Goal: Information Seeking & Learning: Learn about a topic

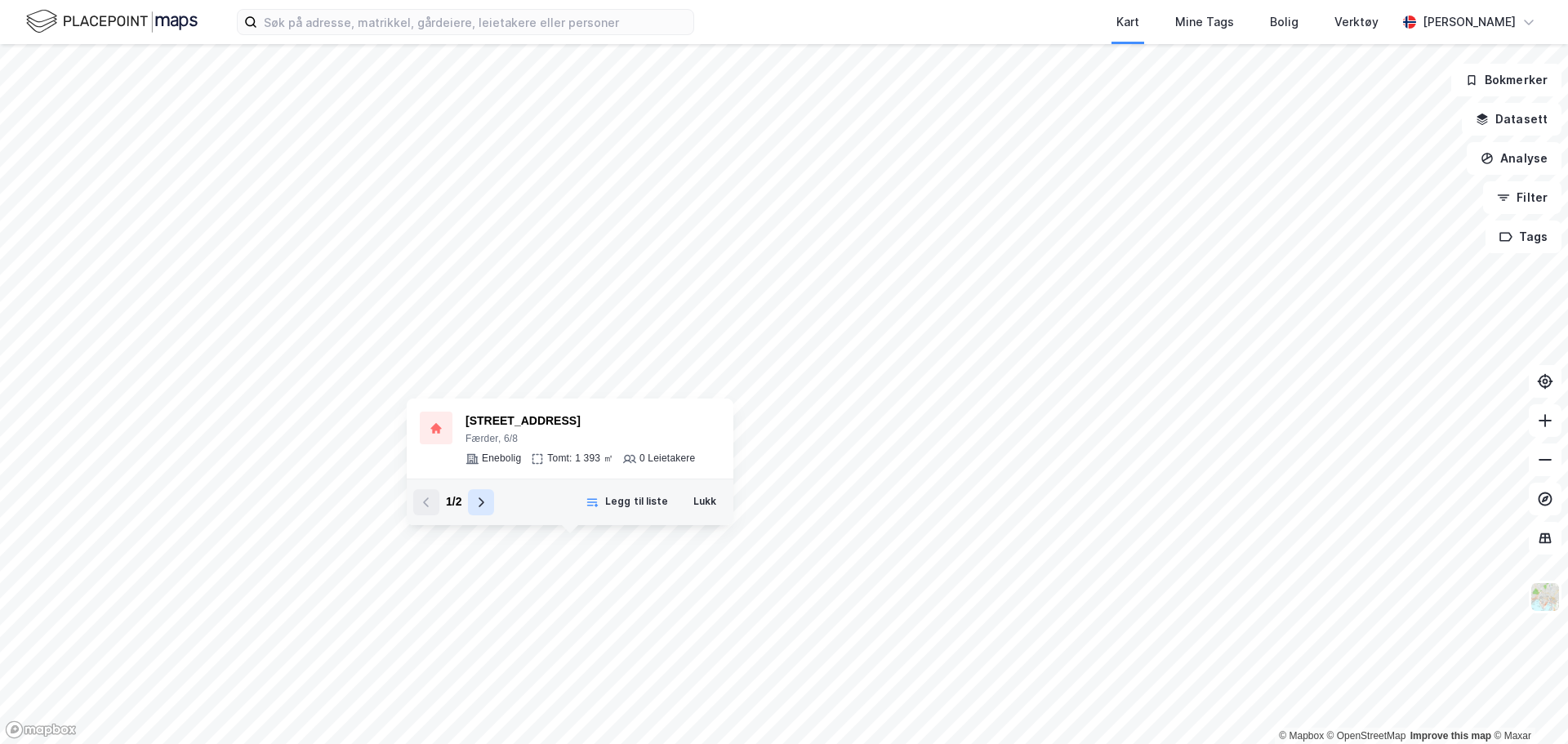
click at [484, 505] on icon at bounding box center [481, 502] width 13 height 13
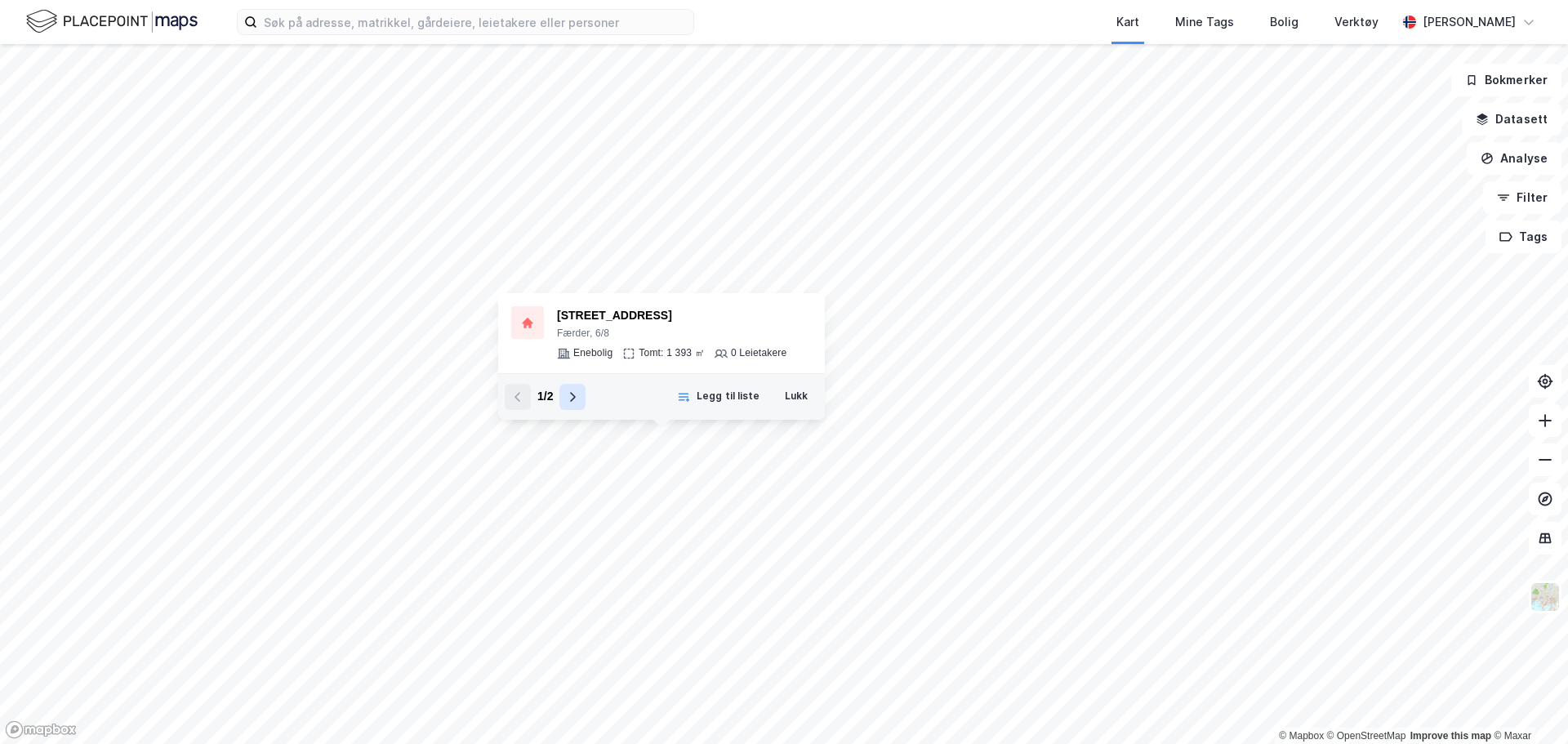
click at [571, 399] on icon at bounding box center [572, 397] width 13 height 13
click at [520, 405] on button at bounding box center [517, 396] width 26 height 26
click at [576, 402] on icon at bounding box center [572, 397] width 13 height 13
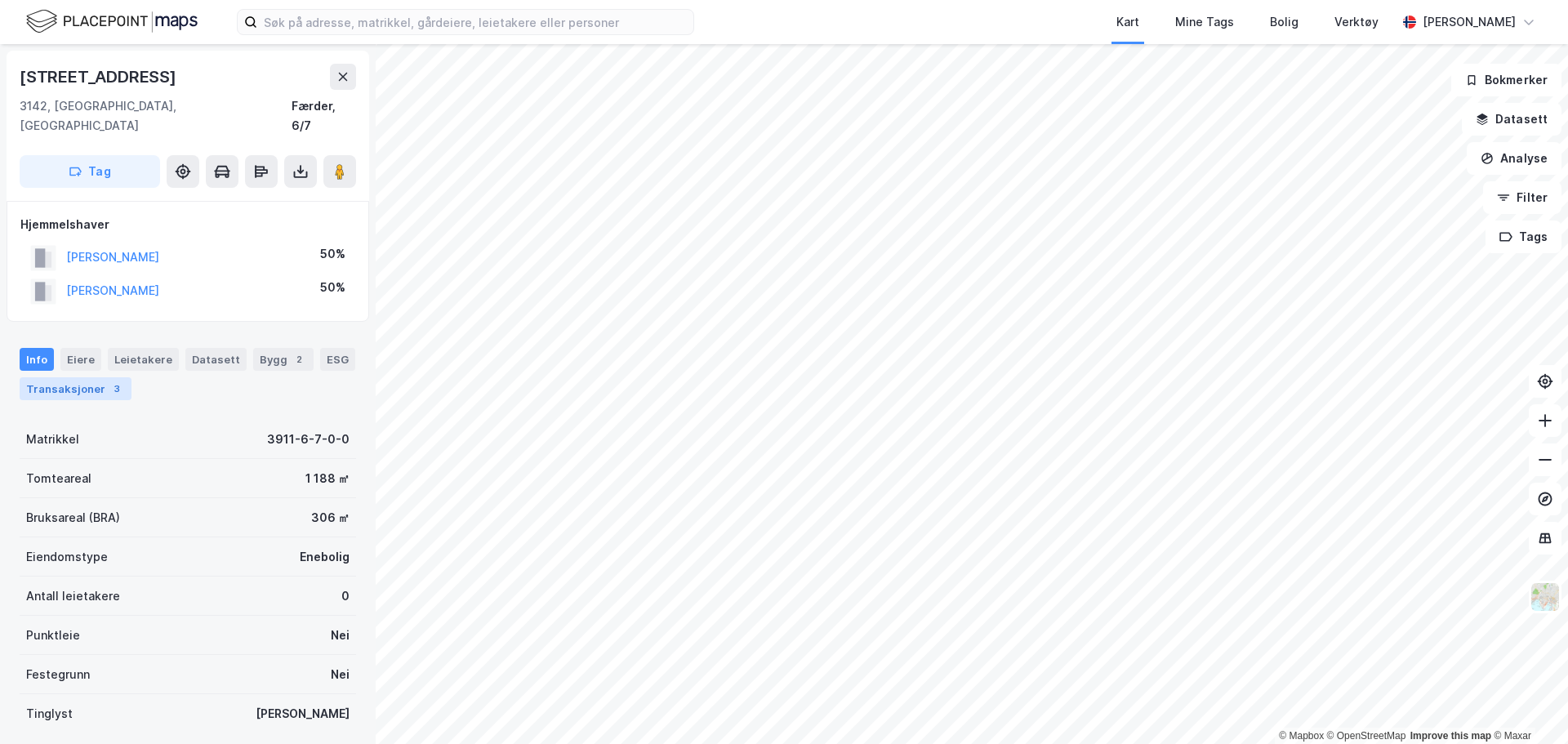
click at [75, 377] on div "Transaksjoner 3" at bounding box center [75, 388] width 112 height 23
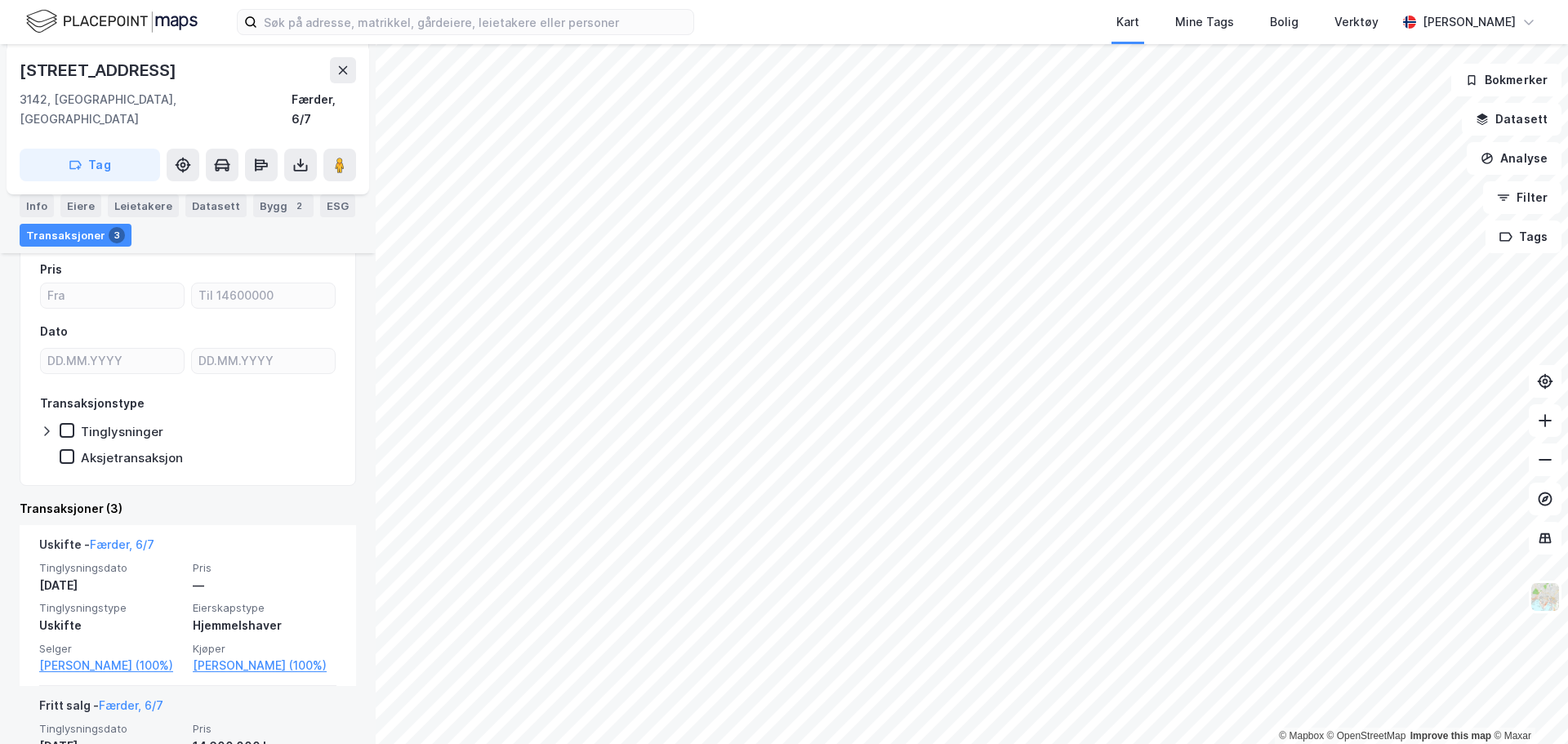
scroll to position [408, 0]
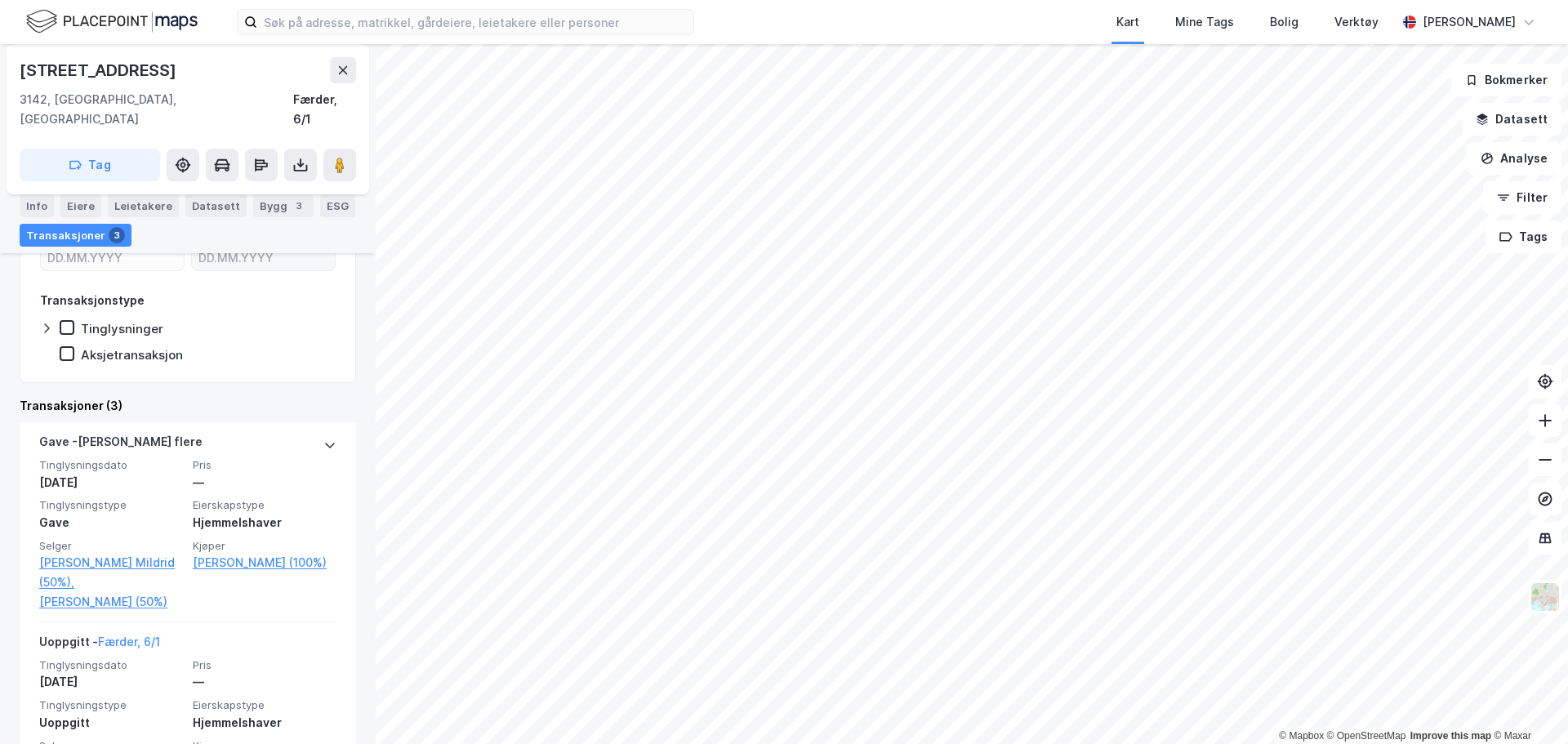
scroll to position [326, 0]
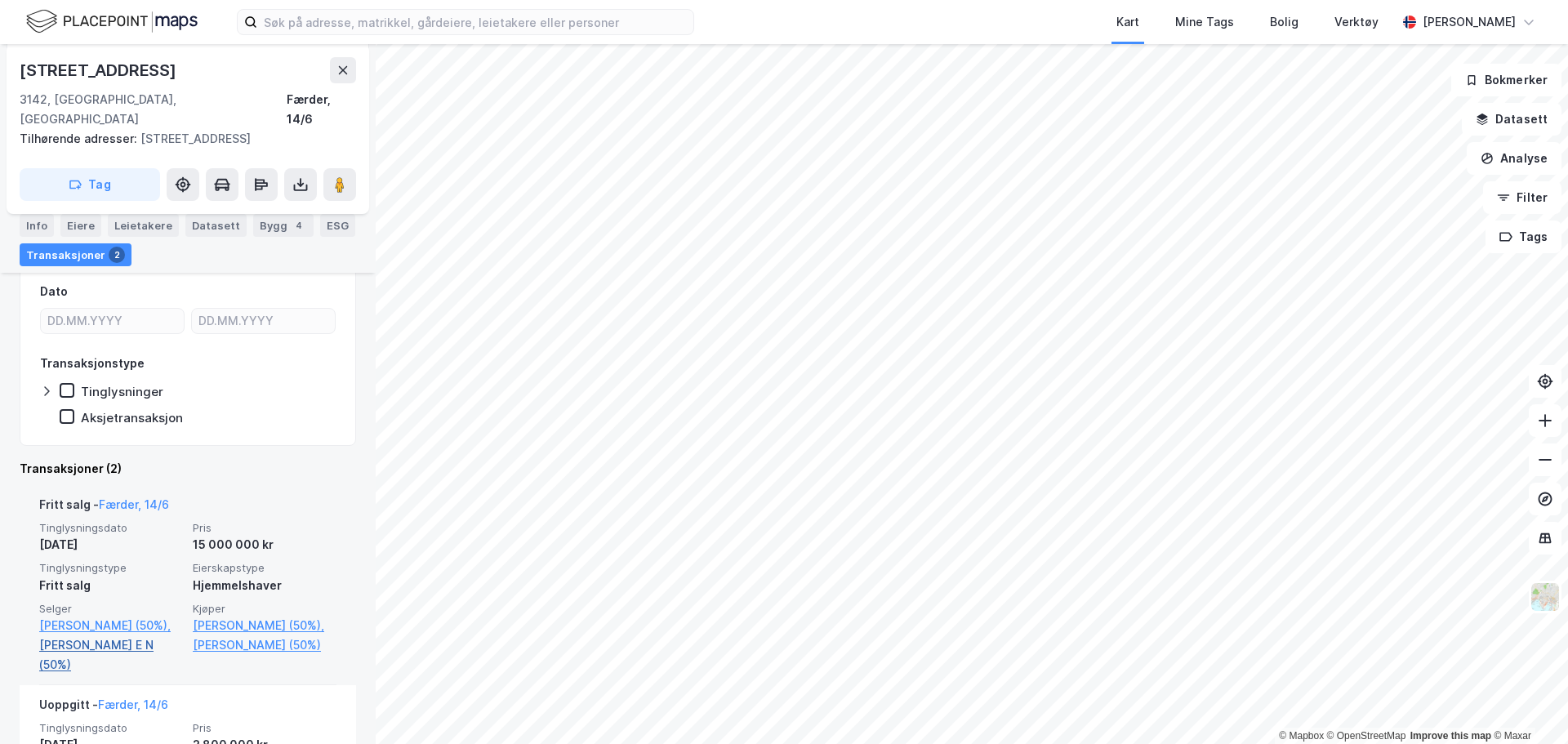
scroll to position [245, 0]
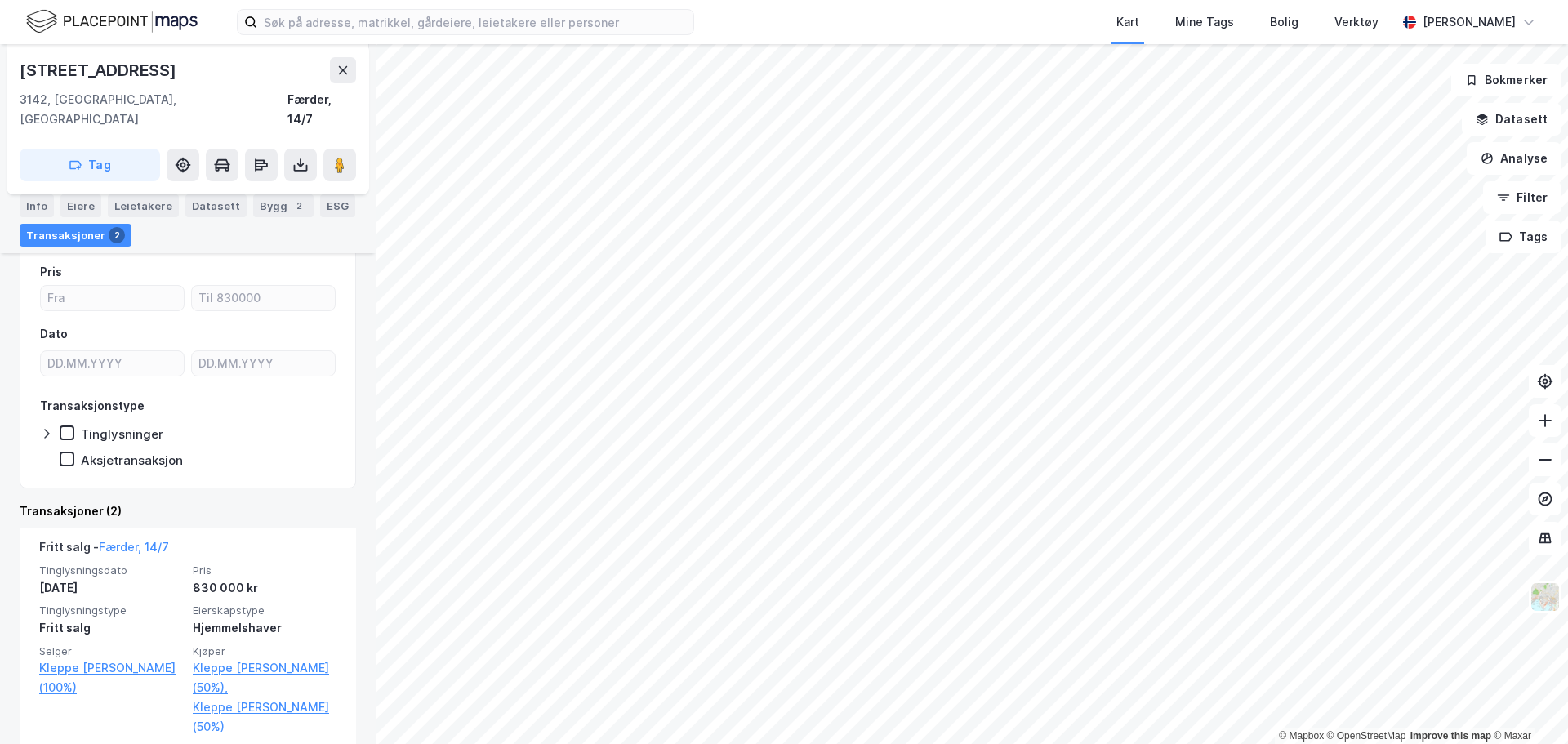
scroll to position [326, 0]
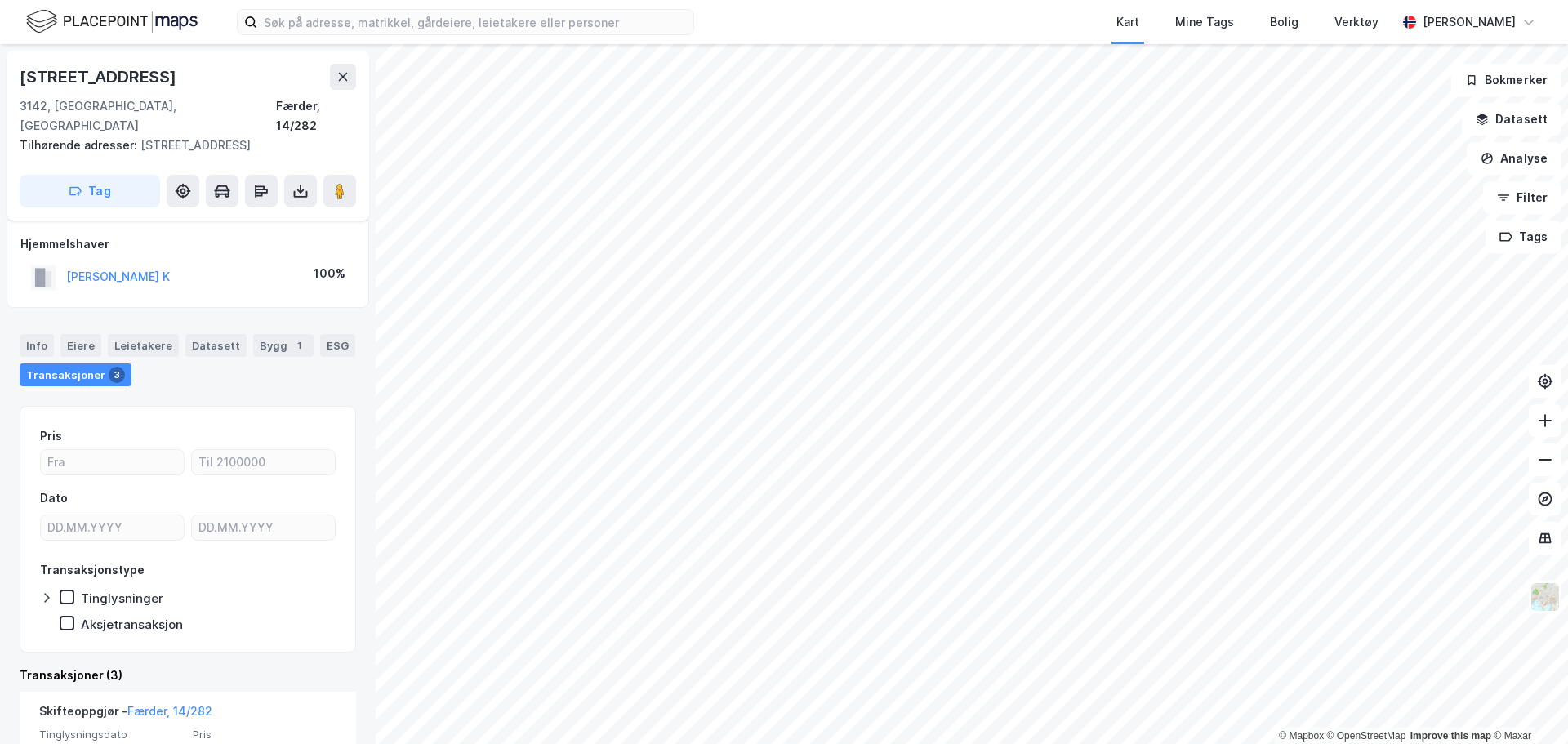
scroll to position [408, 0]
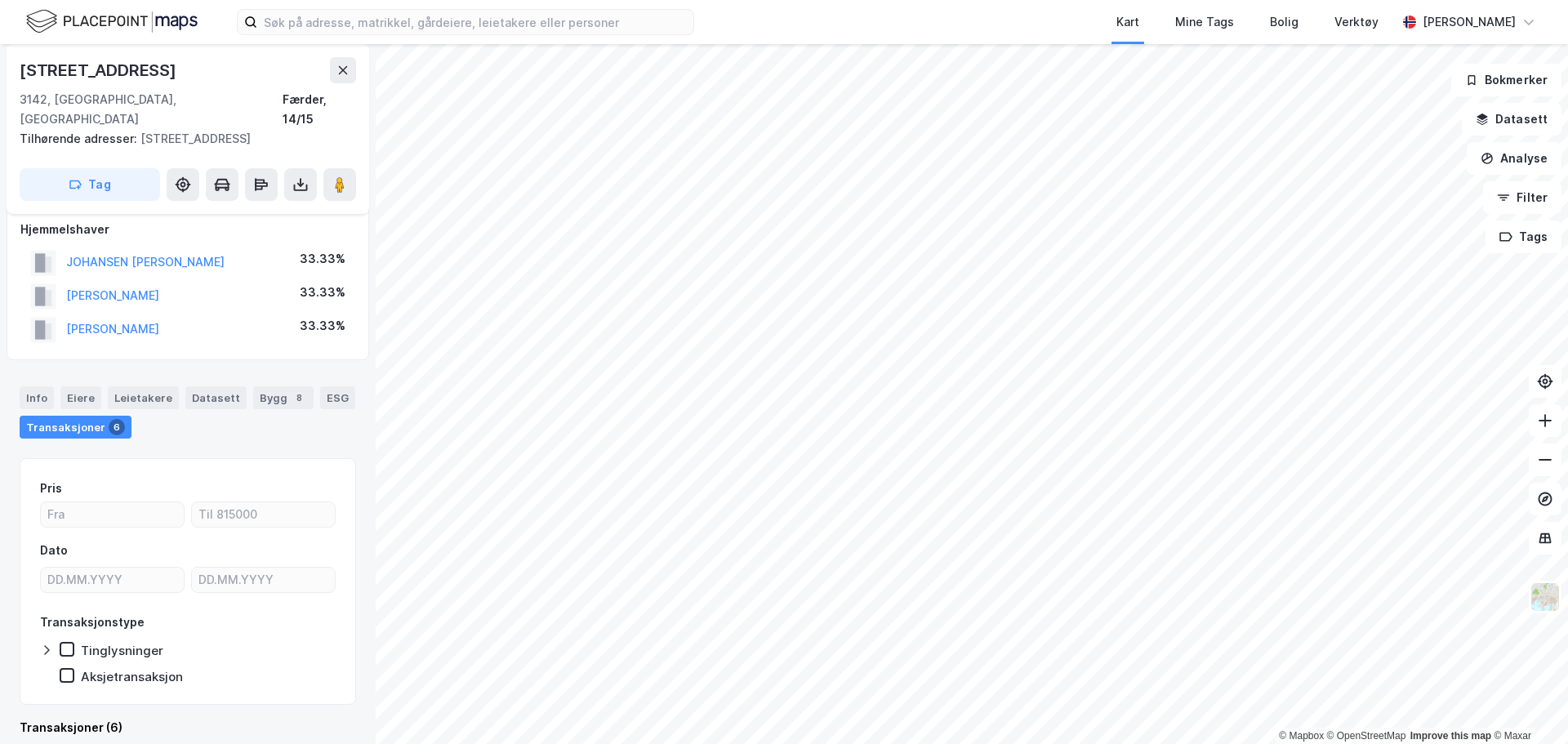
scroll to position [342, 0]
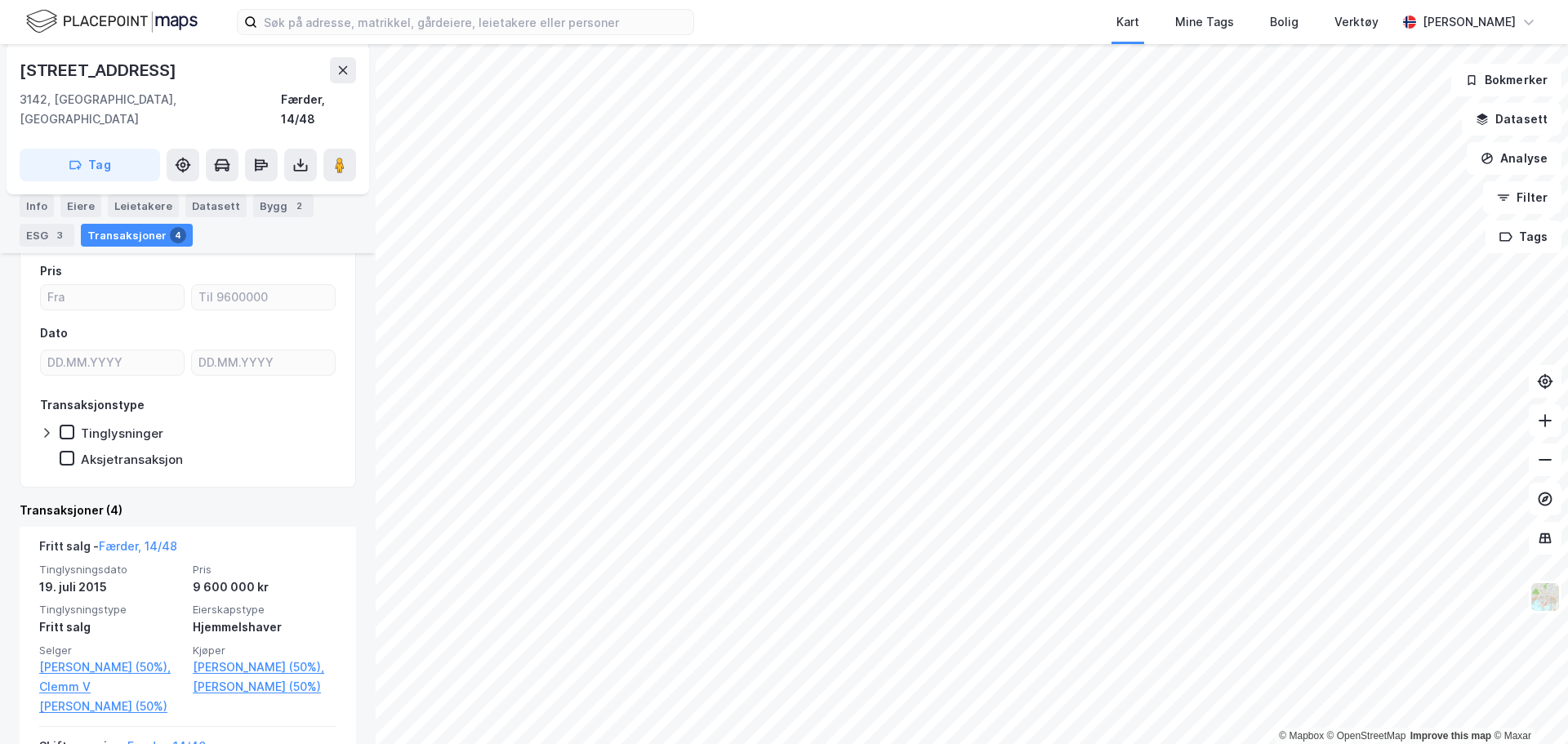
scroll to position [326, 0]
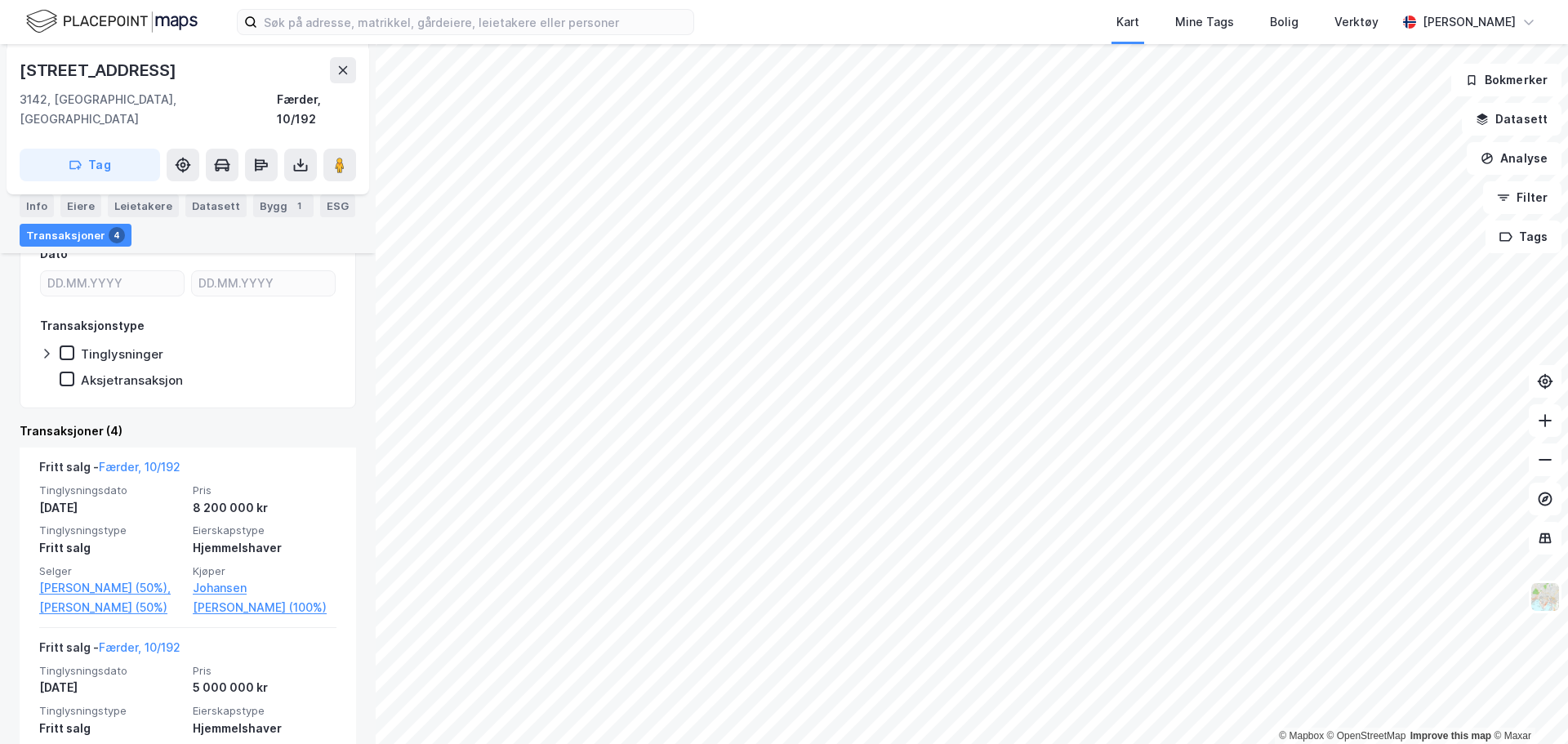
scroll to position [326, 0]
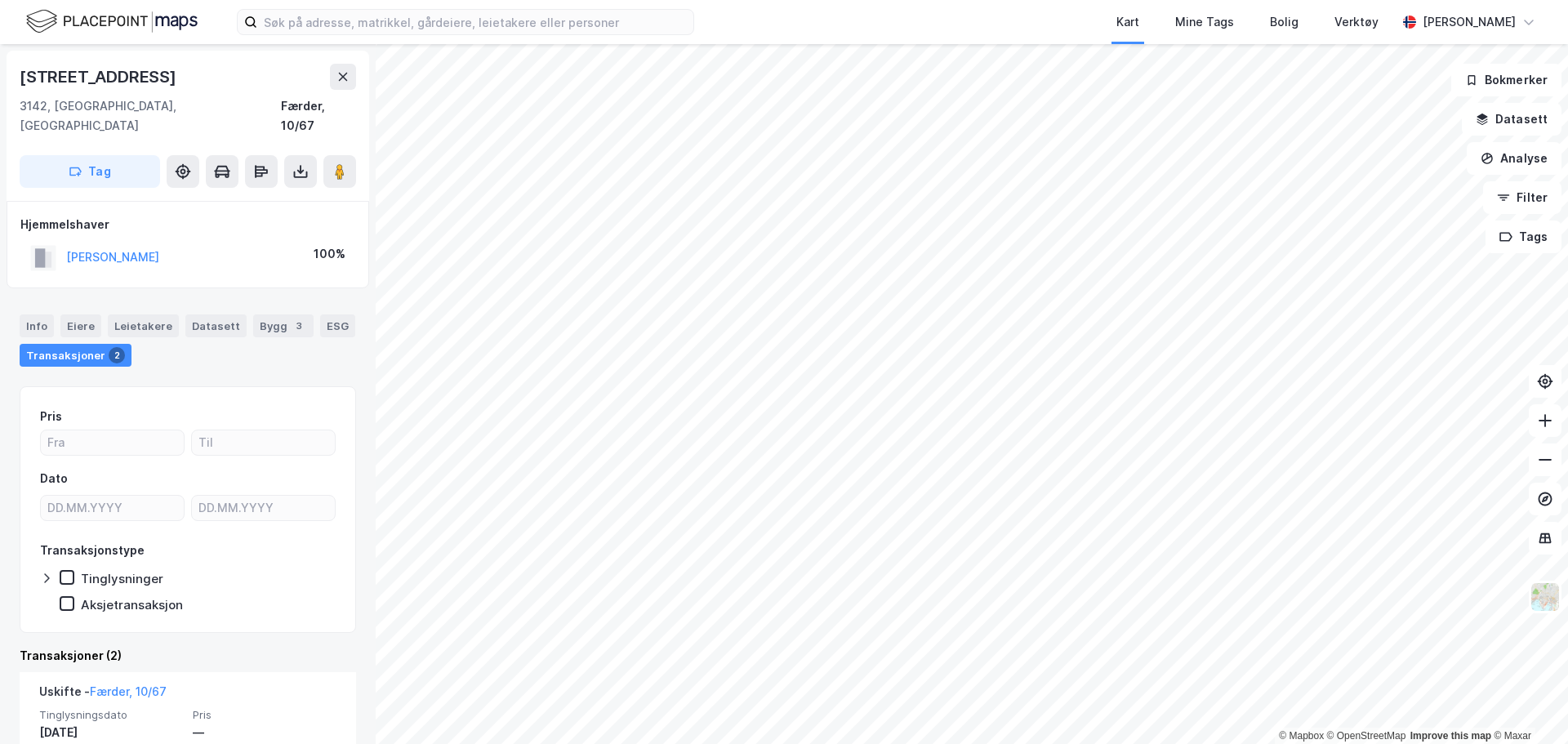
scroll to position [164, 0]
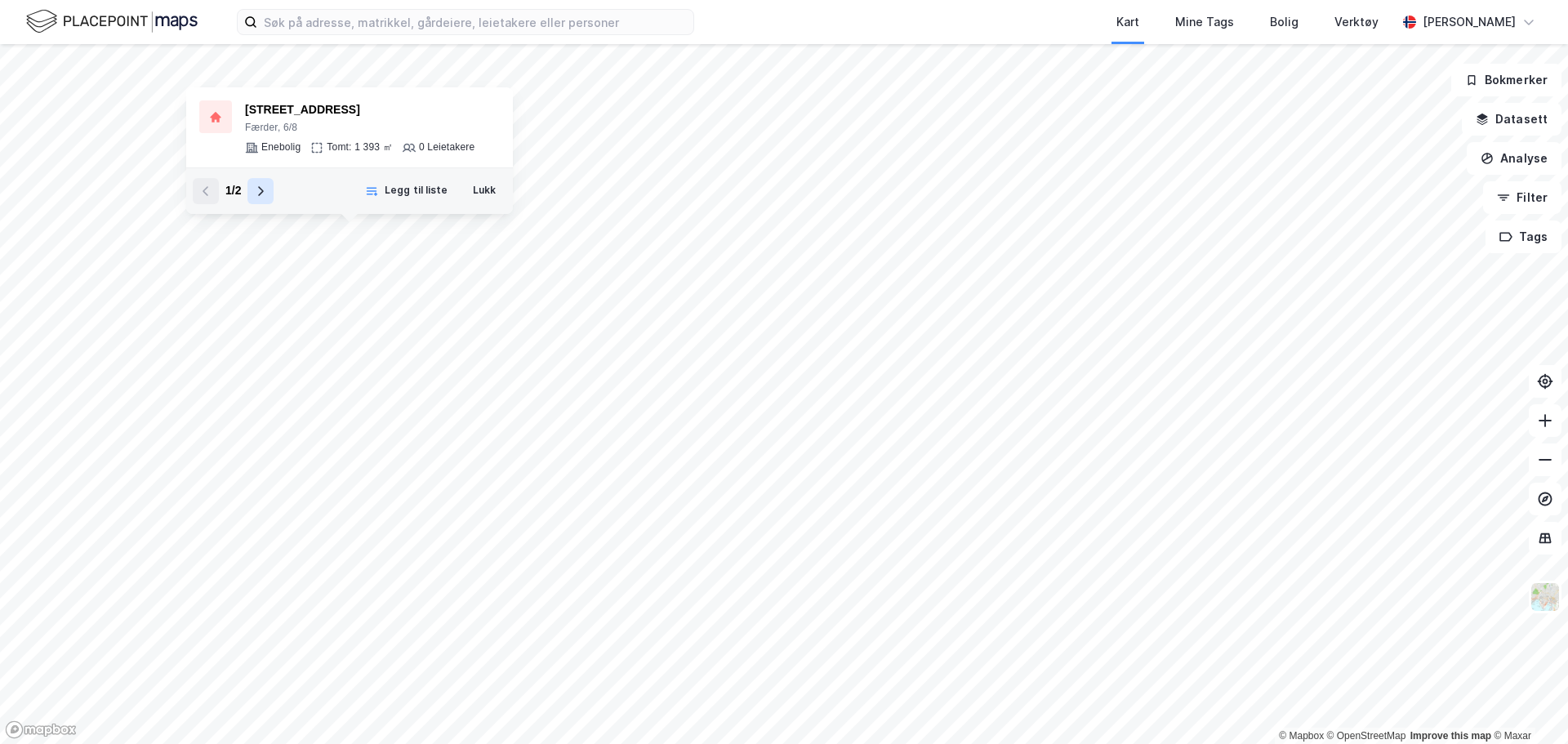
click at [261, 194] on icon at bounding box center [261, 190] width 6 height 9
click at [271, 105] on div "3911-6-38-0-0" at bounding box center [353, 109] width 216 height 19
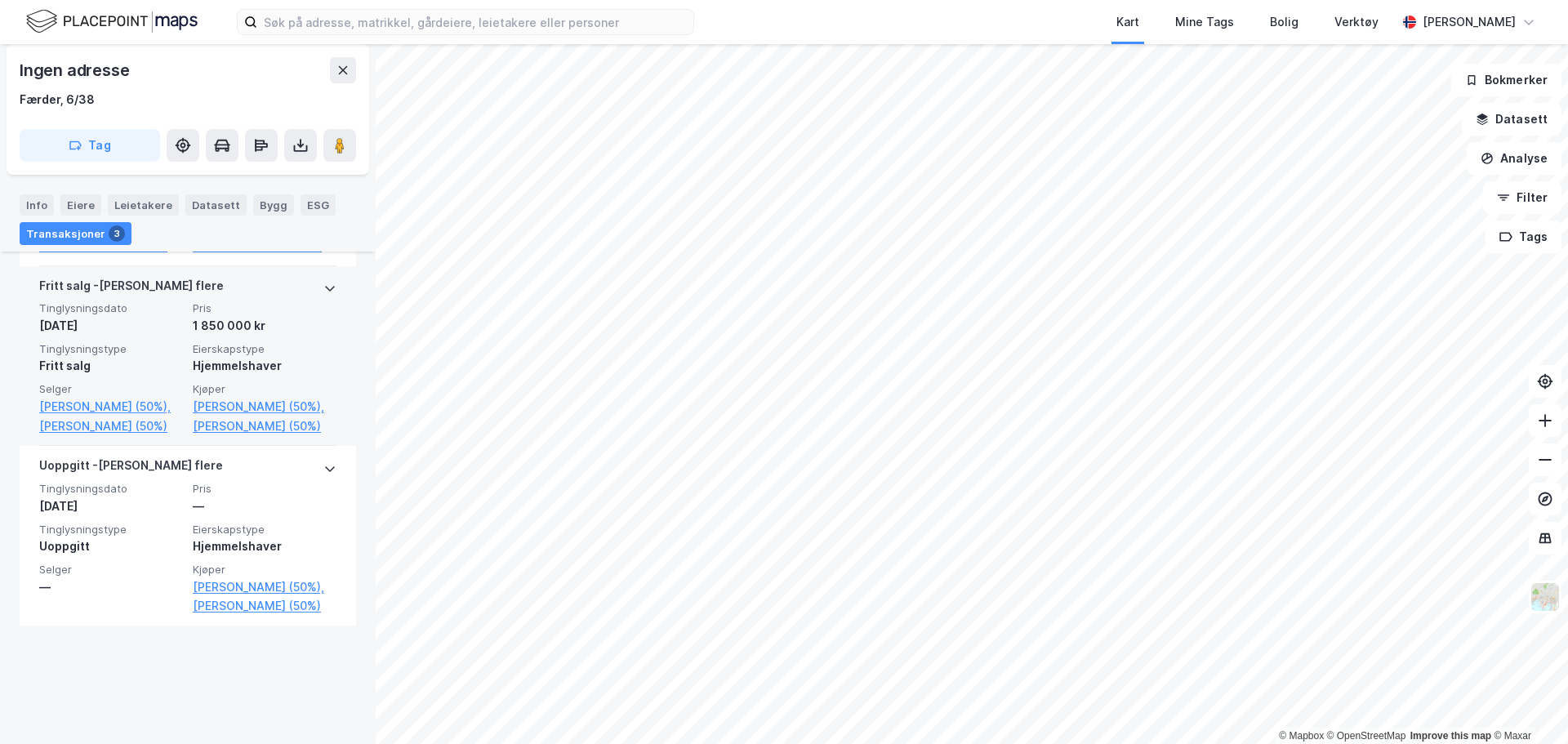
scroll to position [191, 0]
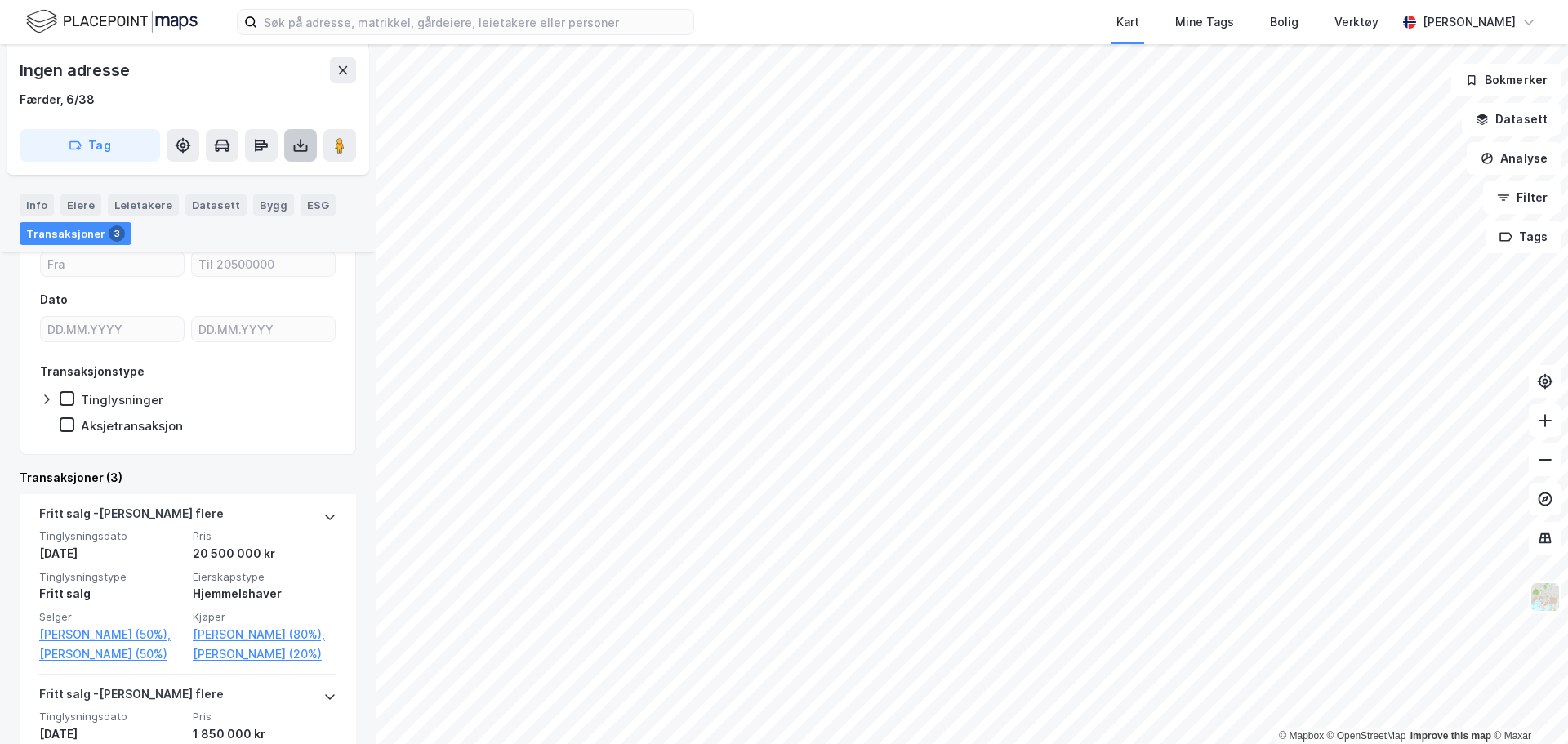
click at [296, 151] on icon at bounding box center [301, 149] width 14 height 7
drag, startPoint x: 284, startPoint y: 180, endPoint x: 240, endPoint y: 175, distance: 44.3
click at [240, 175] on div "Last ned grunnbok" at bounding box center [219, 178] width 94 height 13
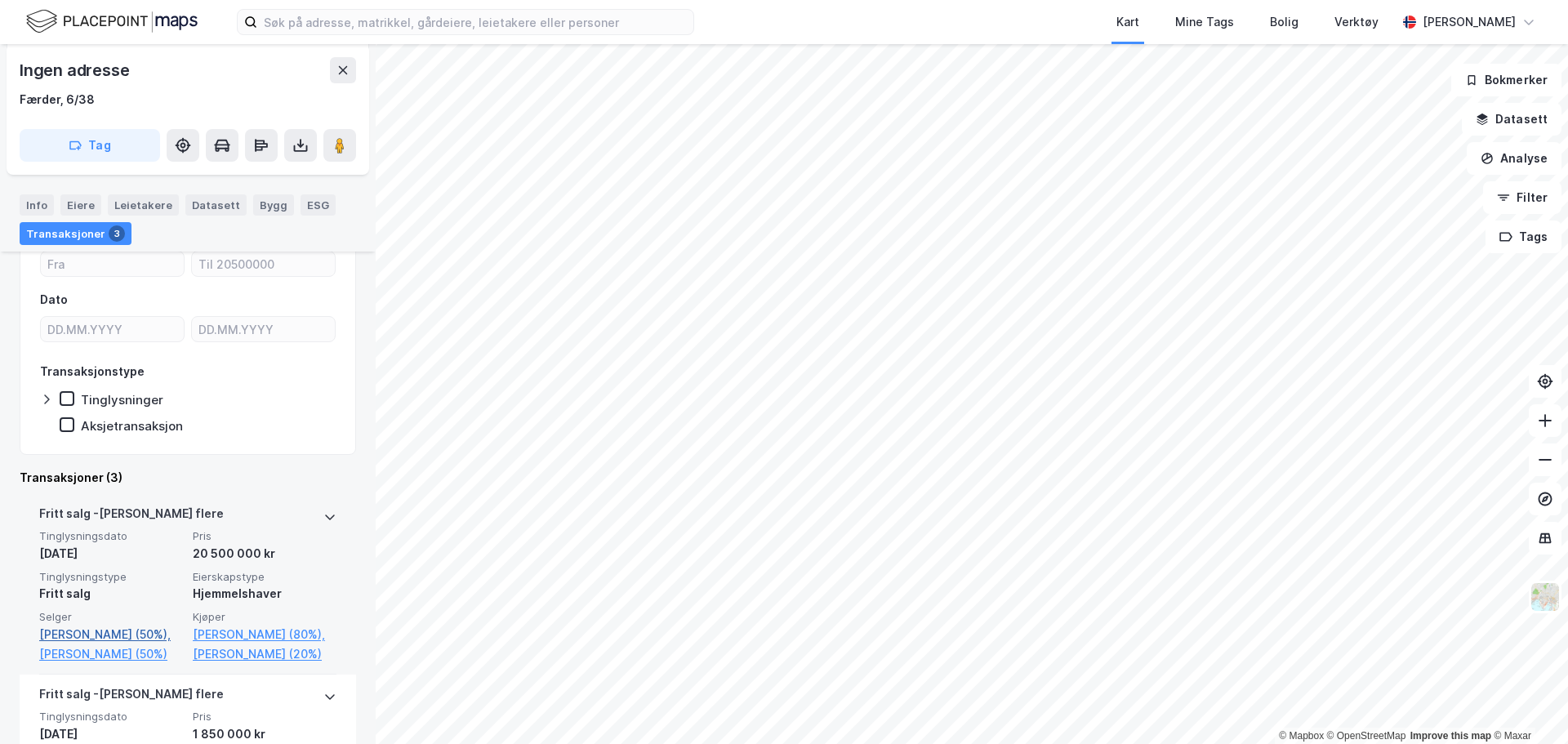
click at [120, 630] on link "Ellefsen Jacob (50%)," at bounding box center [111, 634] width 144 height 19
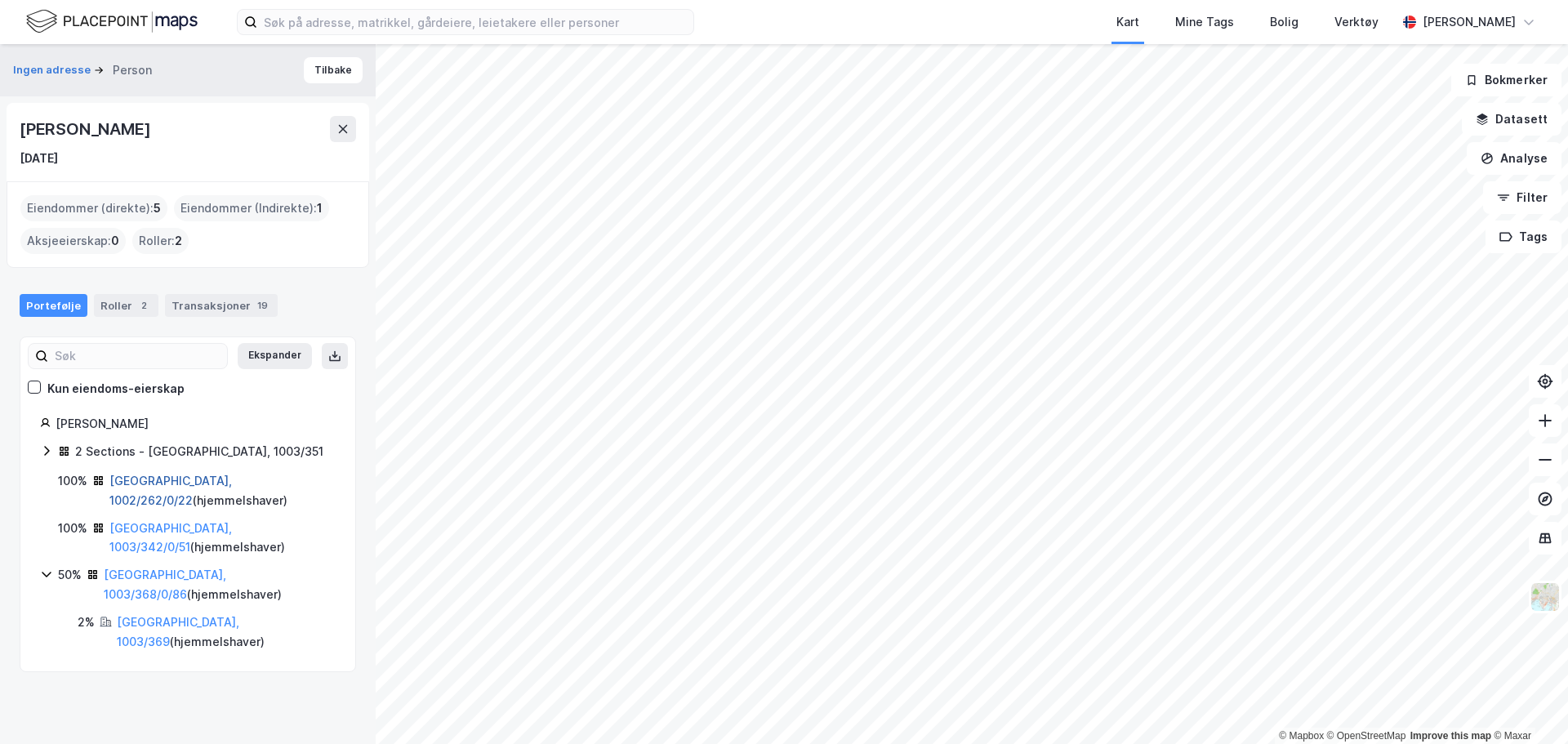
click at [172, 482] on link "Tønsberg, 1002/262/0/22" at bounding box center [170, 490] width 123 height 33
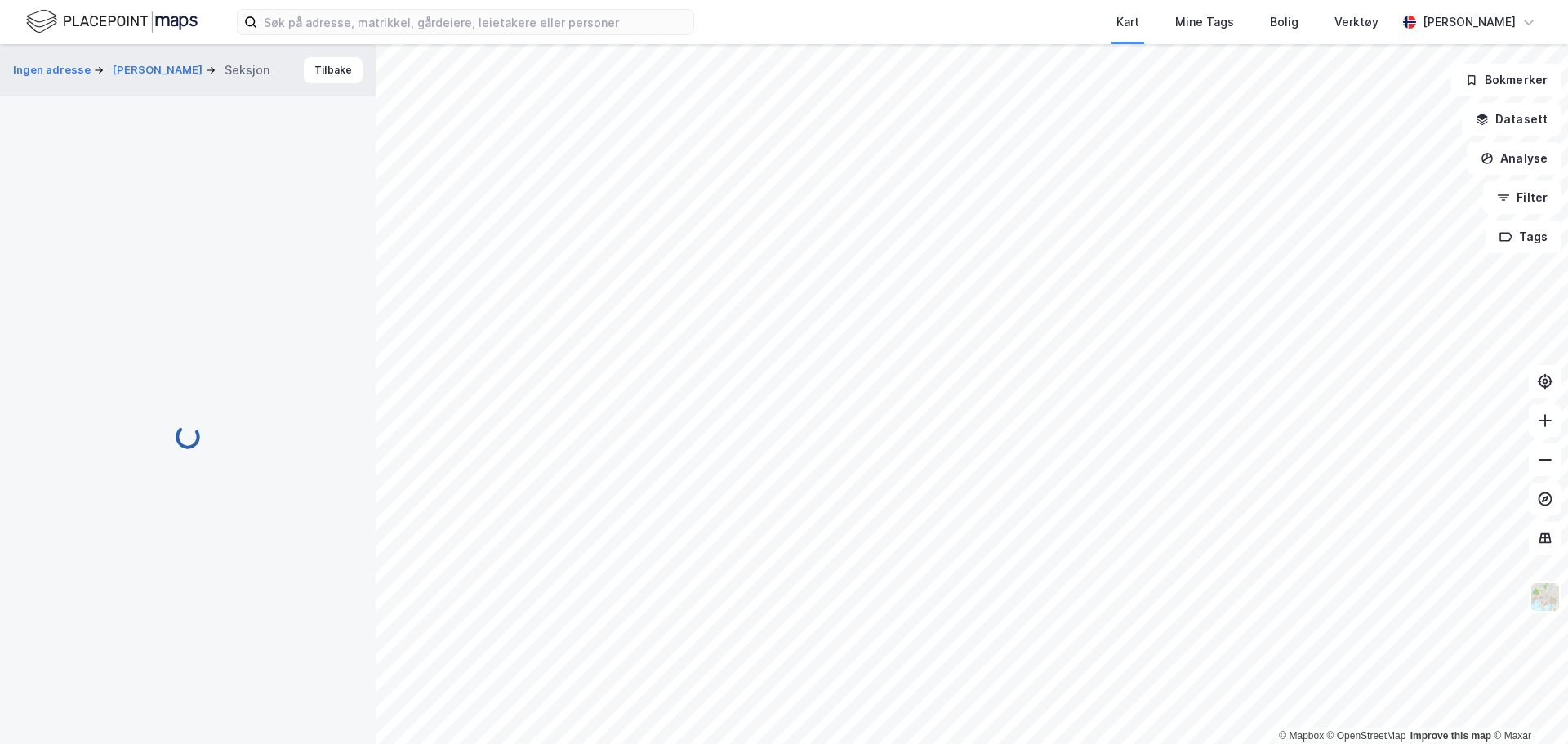
scroll to position [134, 0]
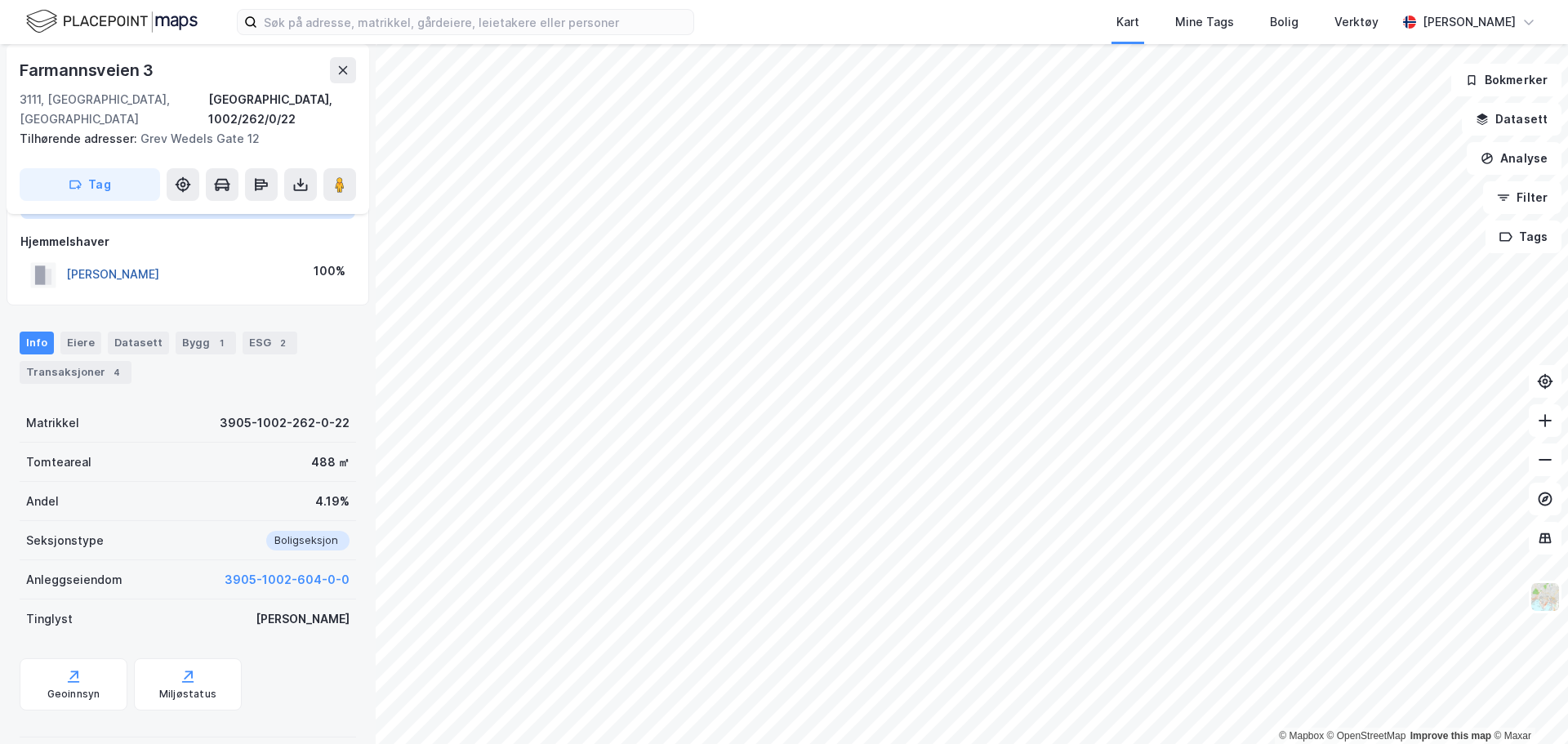
click at [0, 0] on button "ELLEFSEN JACOB" at bounding box center [0, 0] width 0 height 0
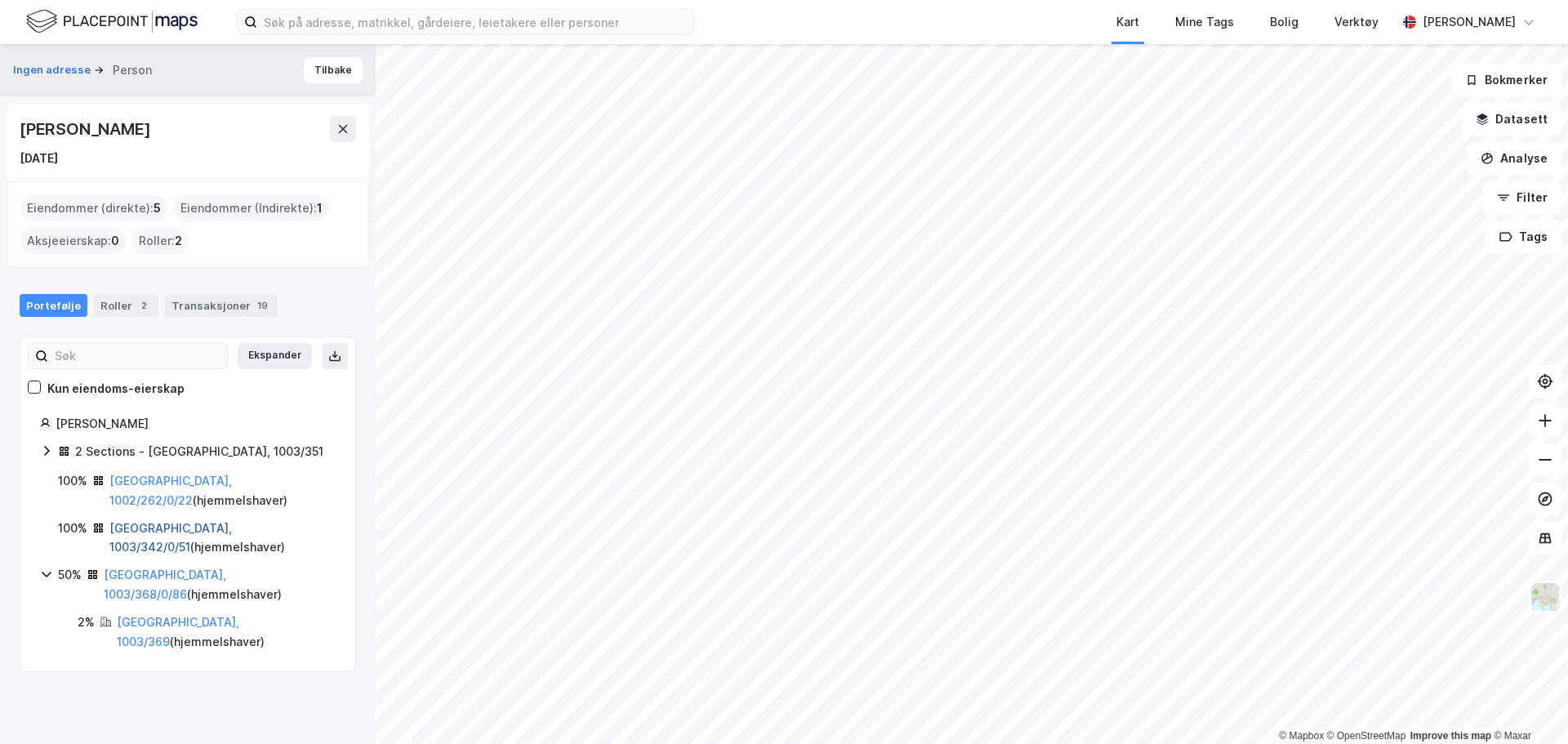
click at [160, 528] on link "Tønsberg, 1003/342/0/51" at bounding box center [170, 538] width 123 height 33
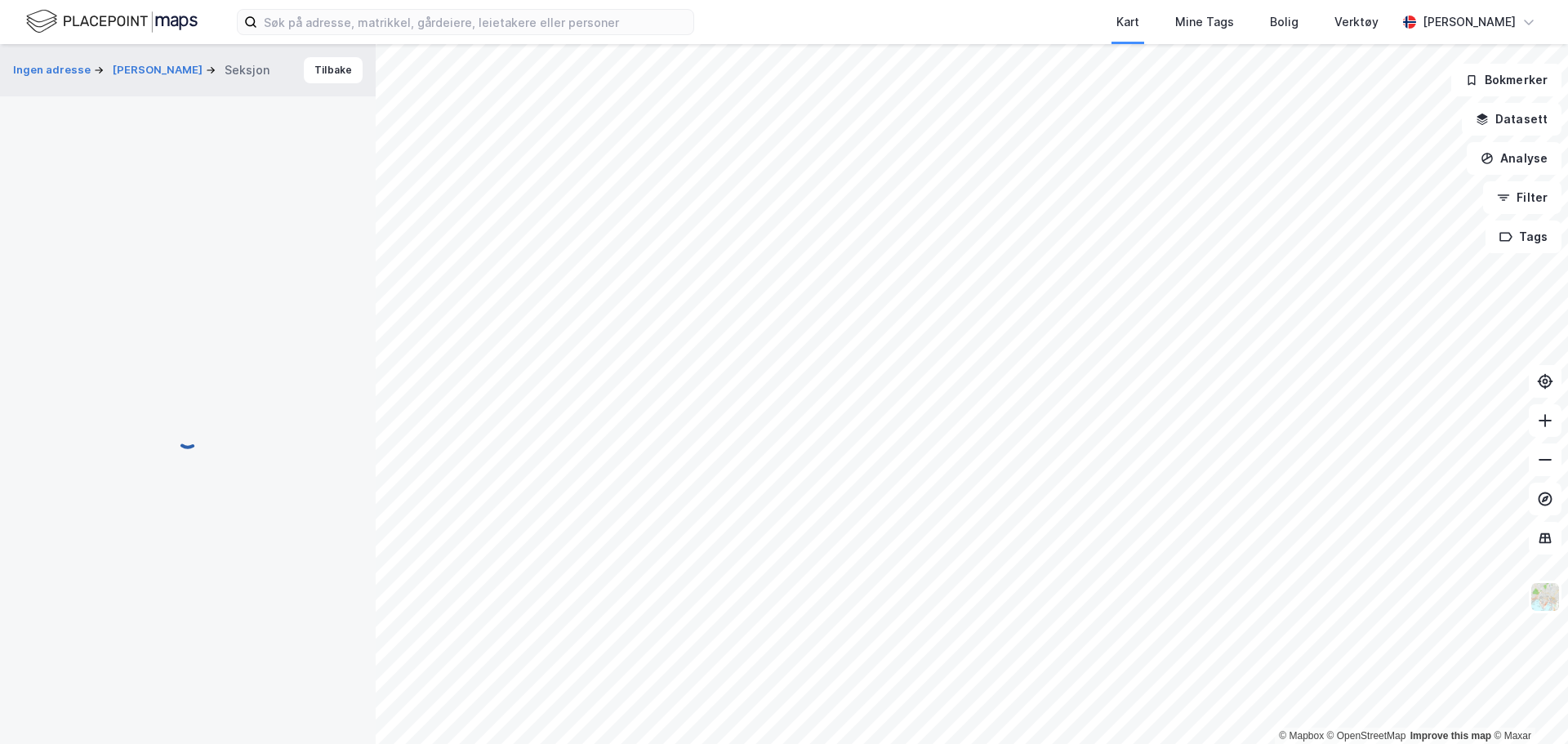
scroll to position [134, 0]
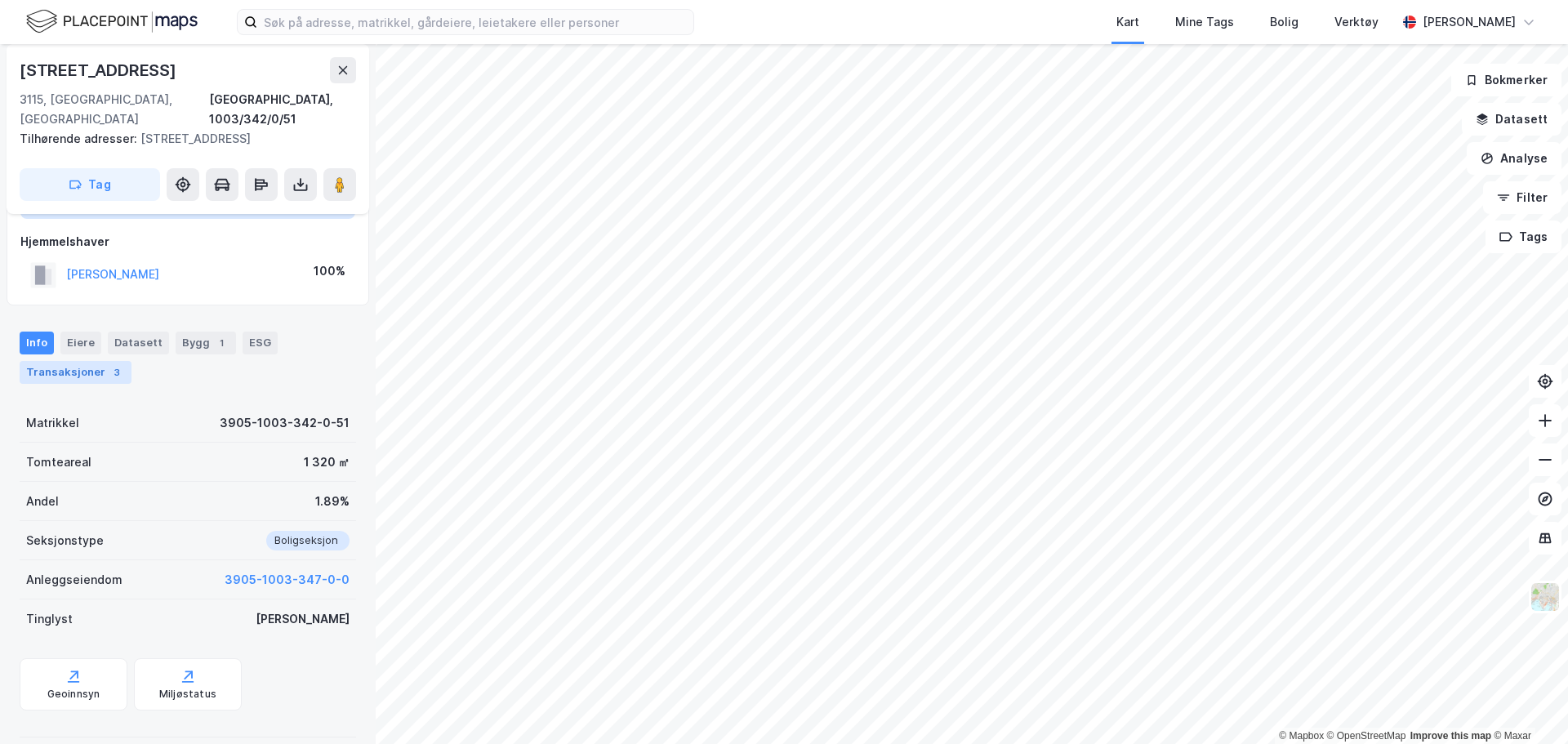
click at [92, 361] on div "Transaksjoner 3" at bounding box center [75, 372] width 112 height 23
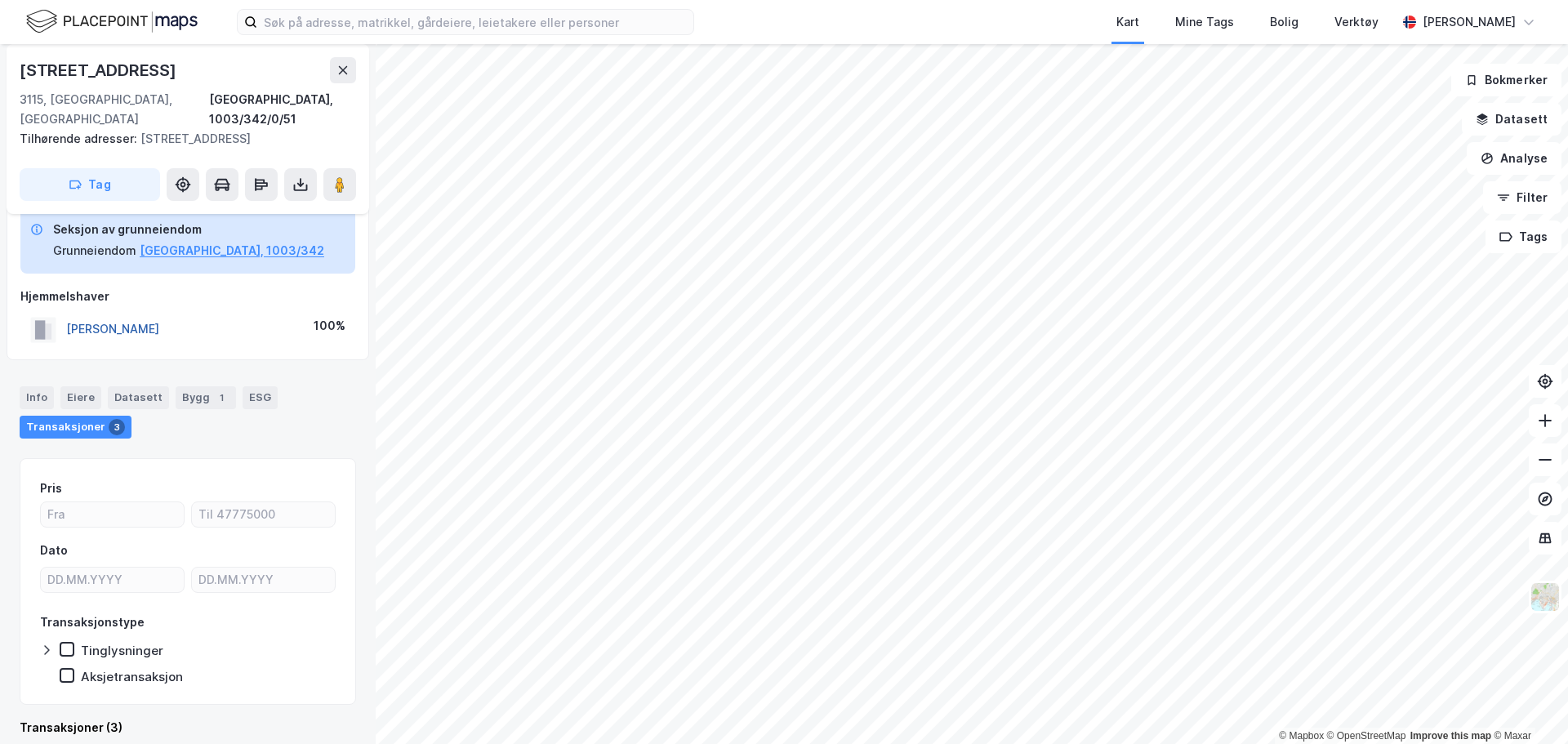
scroll to position [134, 0]
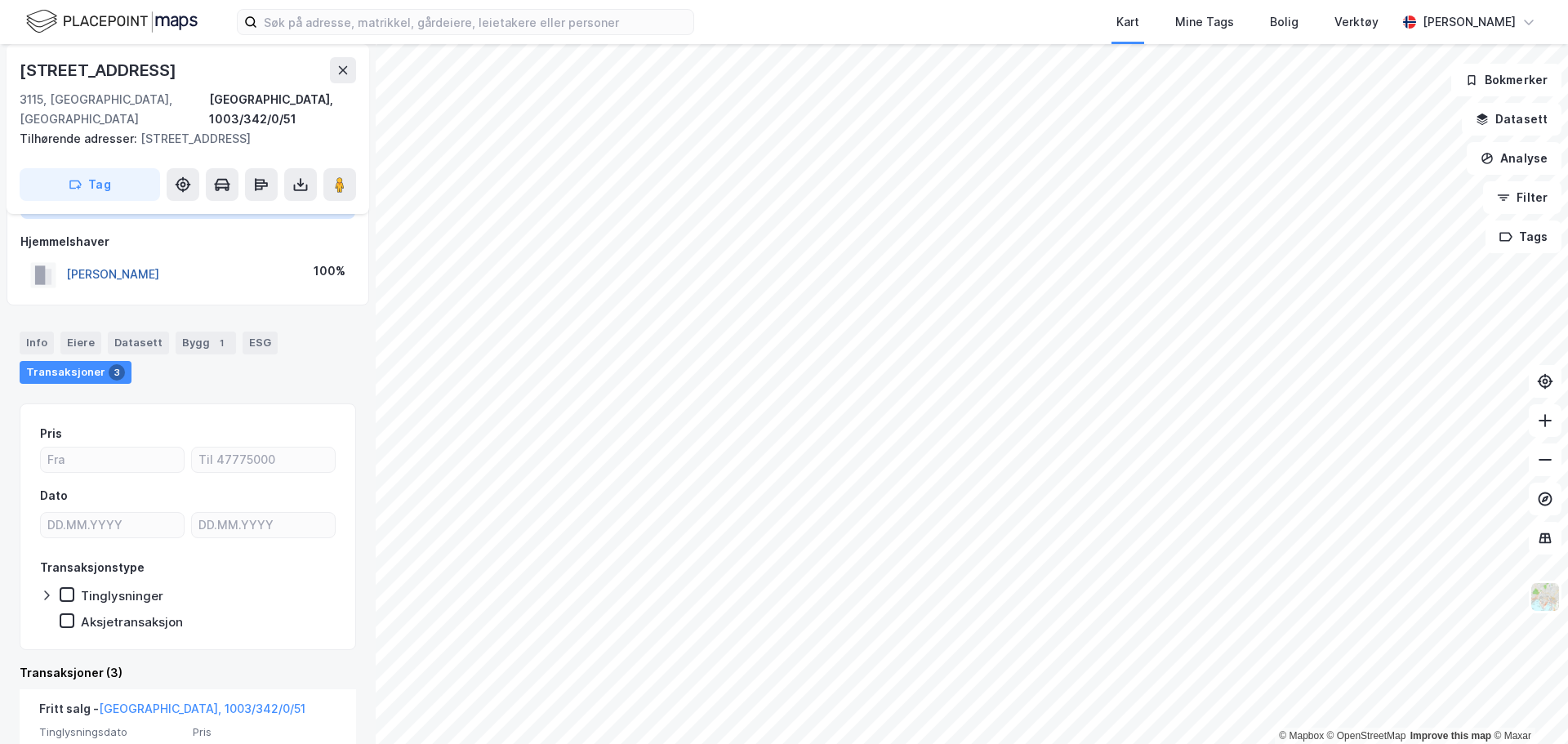
click at [114, 332] on div "Datasett" at bounding box center [138, 342] width 61 height 23
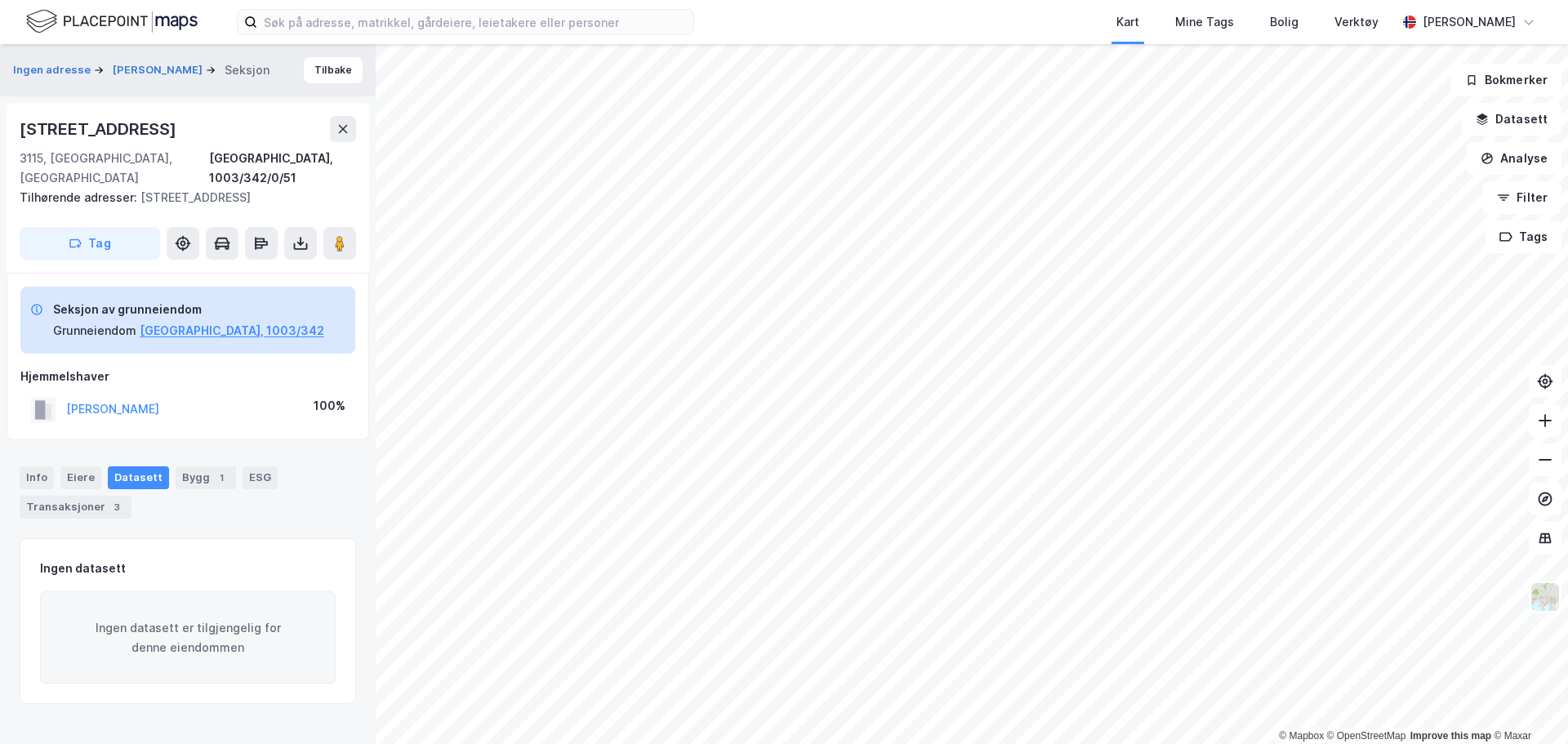
click at [128, 399] on div "ELLEFSEN JACOB" at bounding box center [112, 408] width 93 height 19
click at [0, 0] on button "ELLEFSEN JACOB" at bounding box center [0, 0] width 0 height 0
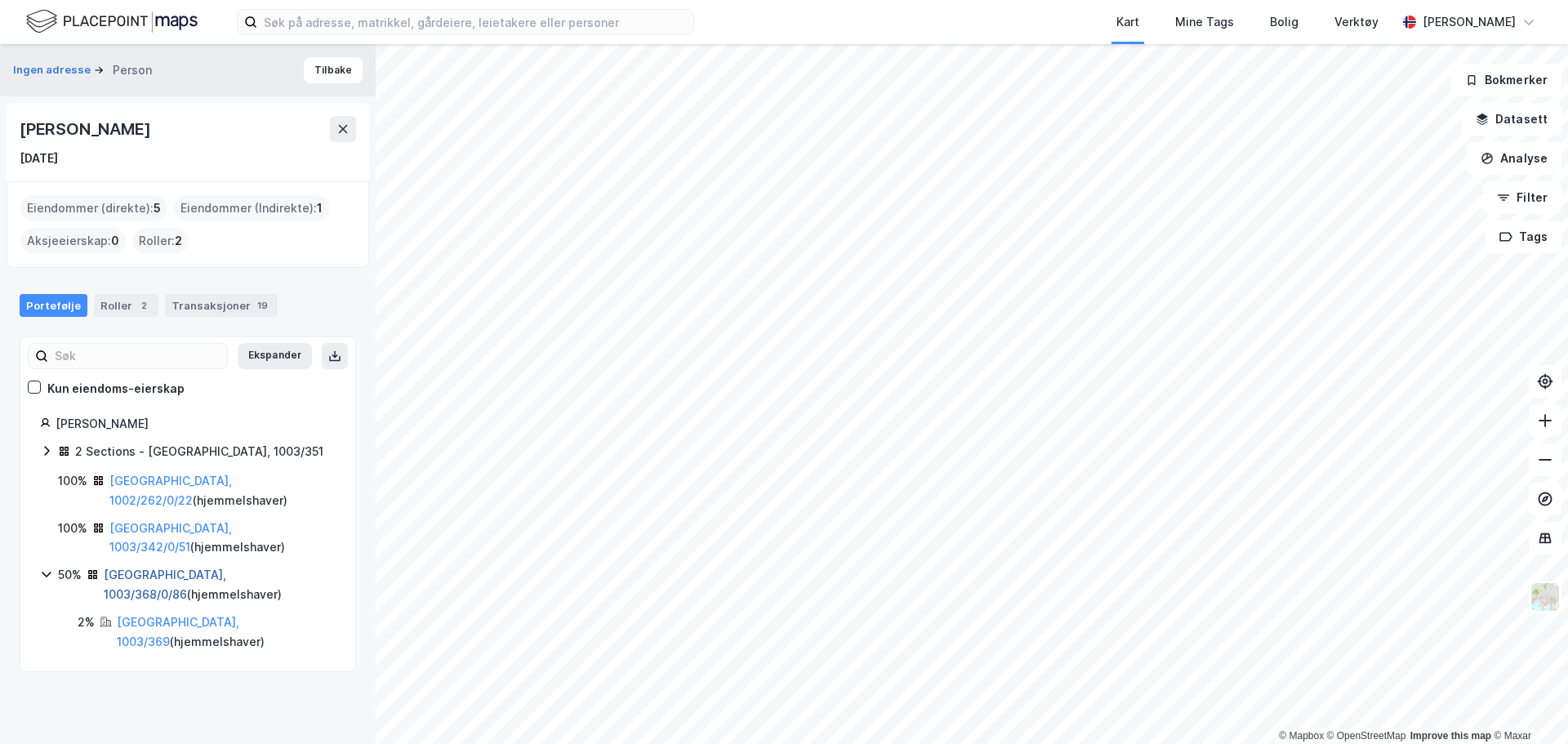
click at [164, 567] on link "Tønsberg, 1003/368/0/86" at bounding box center [165, 584] width 123 height 33
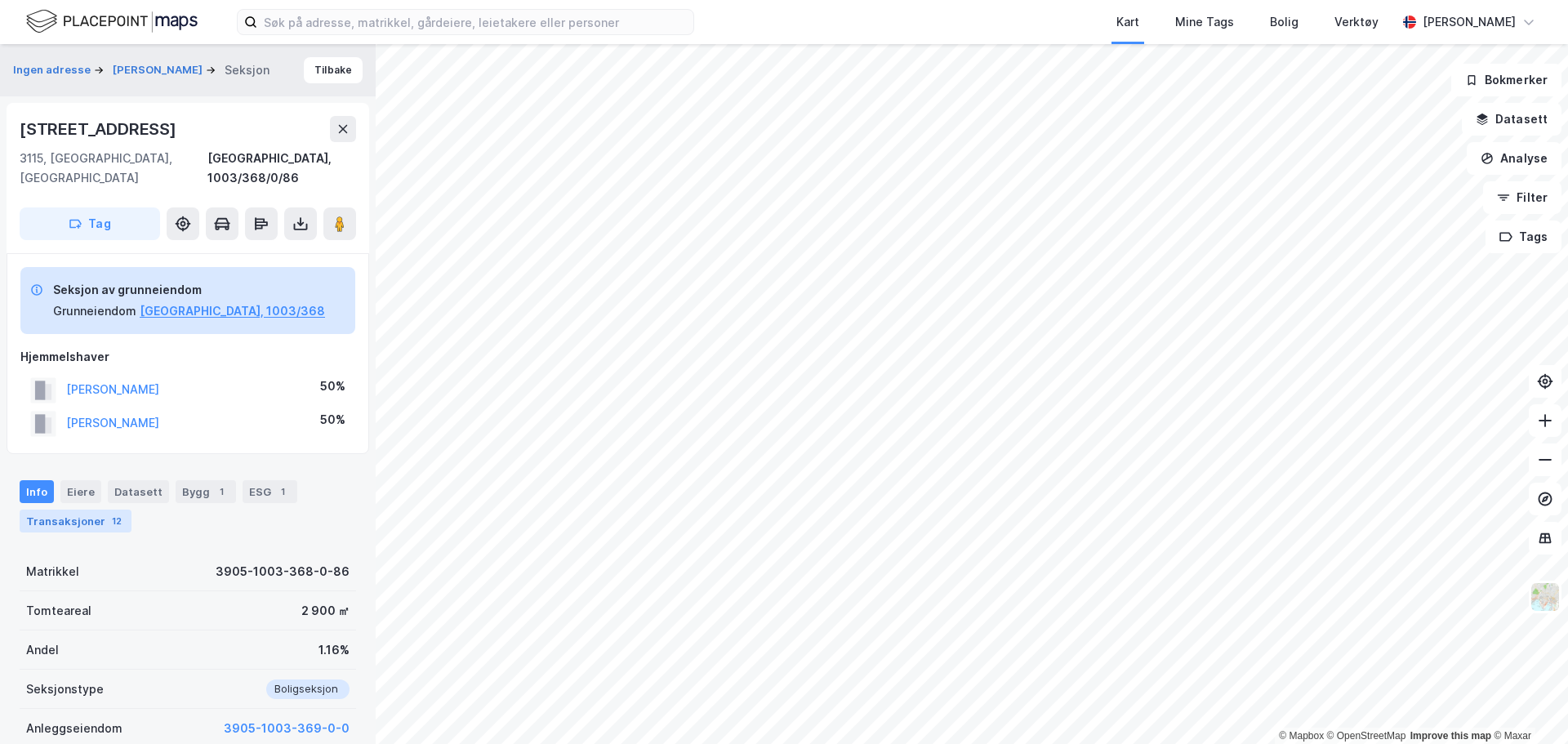
click at [79, 509] on div "Transaksjoner 12" at bounding box center [75, 520] width 112 height 23
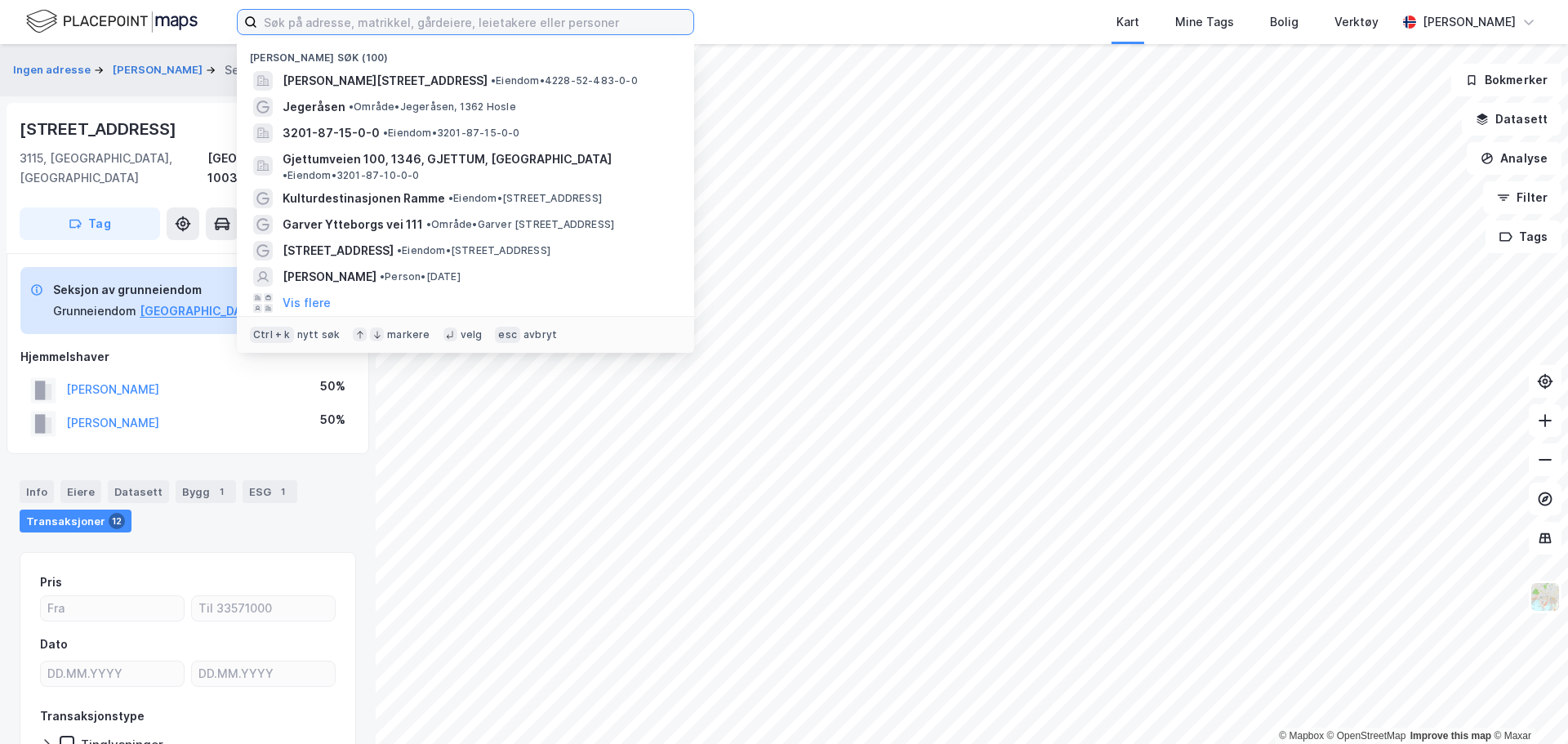
click at [422, 23] on input at bounding box center [475, 22] width 436 height 24
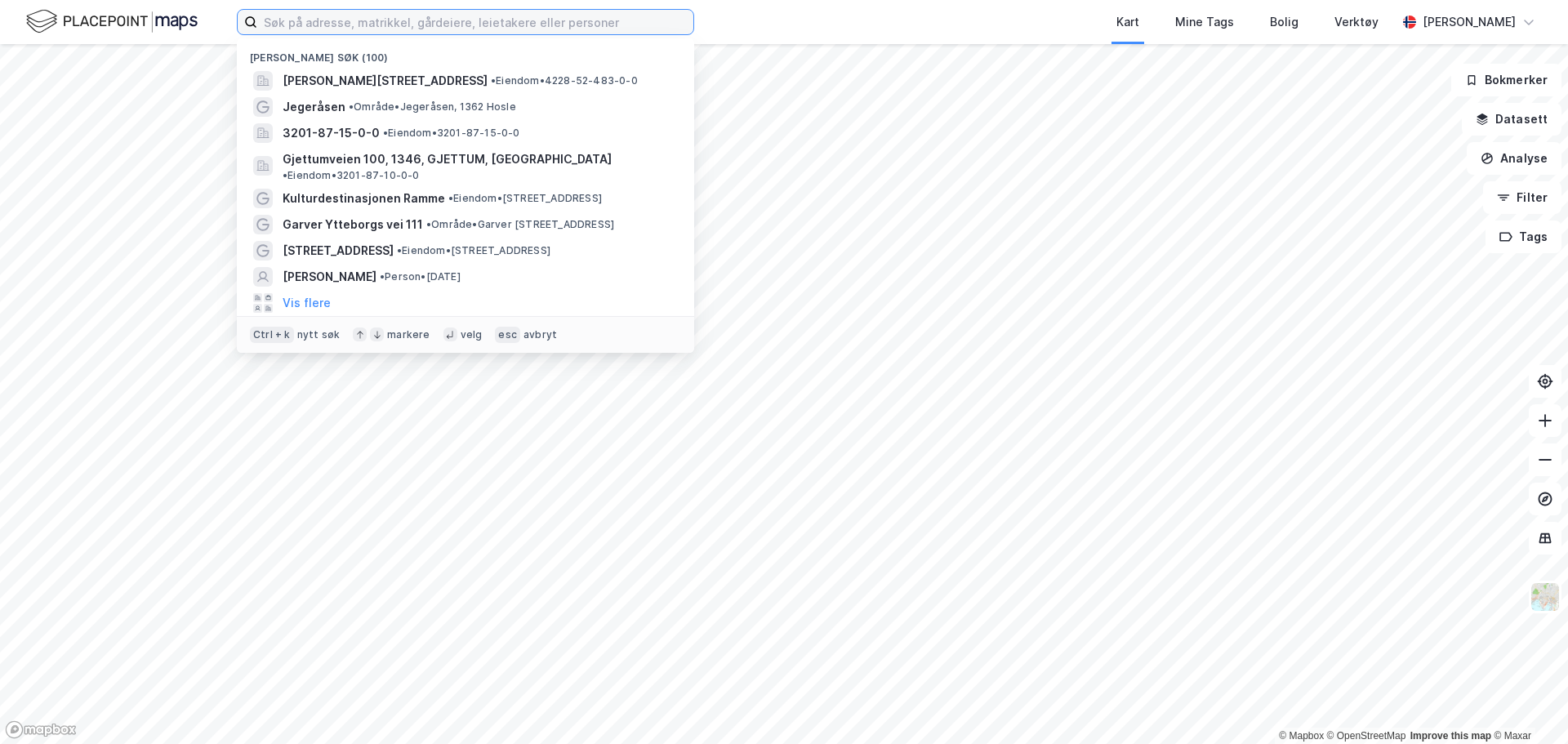
click at [467, 28] on input at bounding box center [475, 22] width 436 height 24
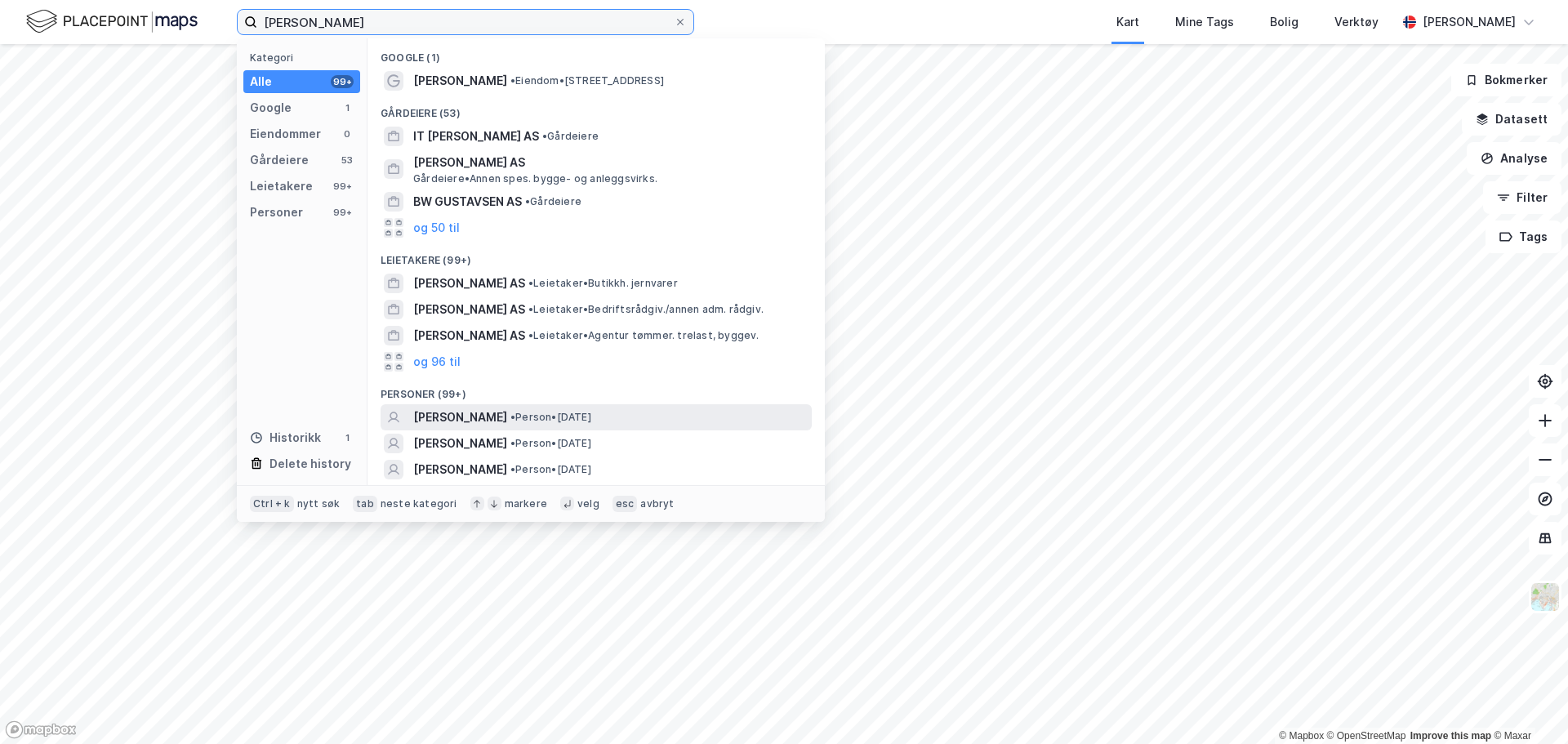
type input "andreas gustavson"
click at [472, 413] on span "ANDREAS GUSTAVSON" at bounding box center [460, 417] width 94 height 19
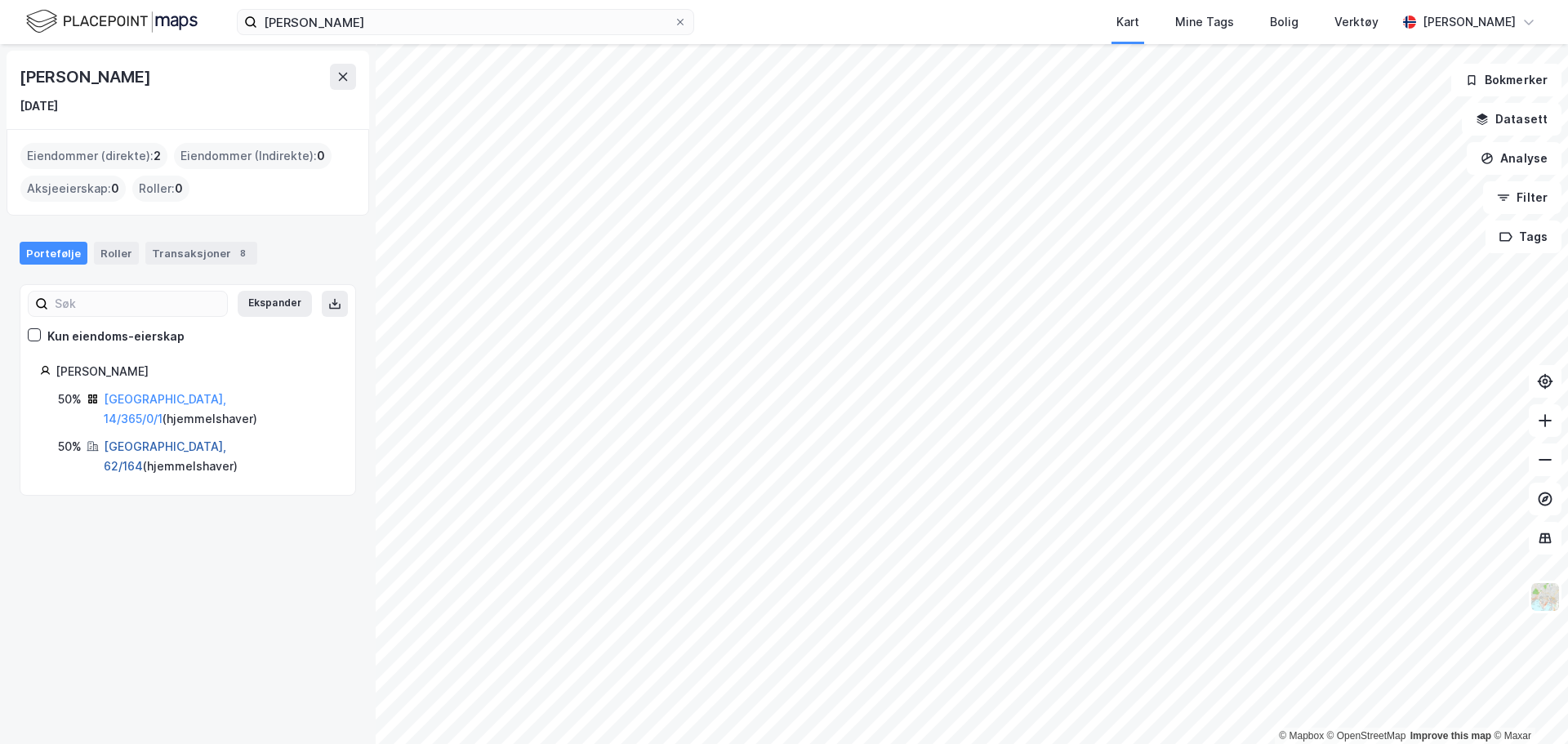
click at [160, 439] on link "Nesbyen, 62/164" at bounding box center [165, 456] width 123 height 33
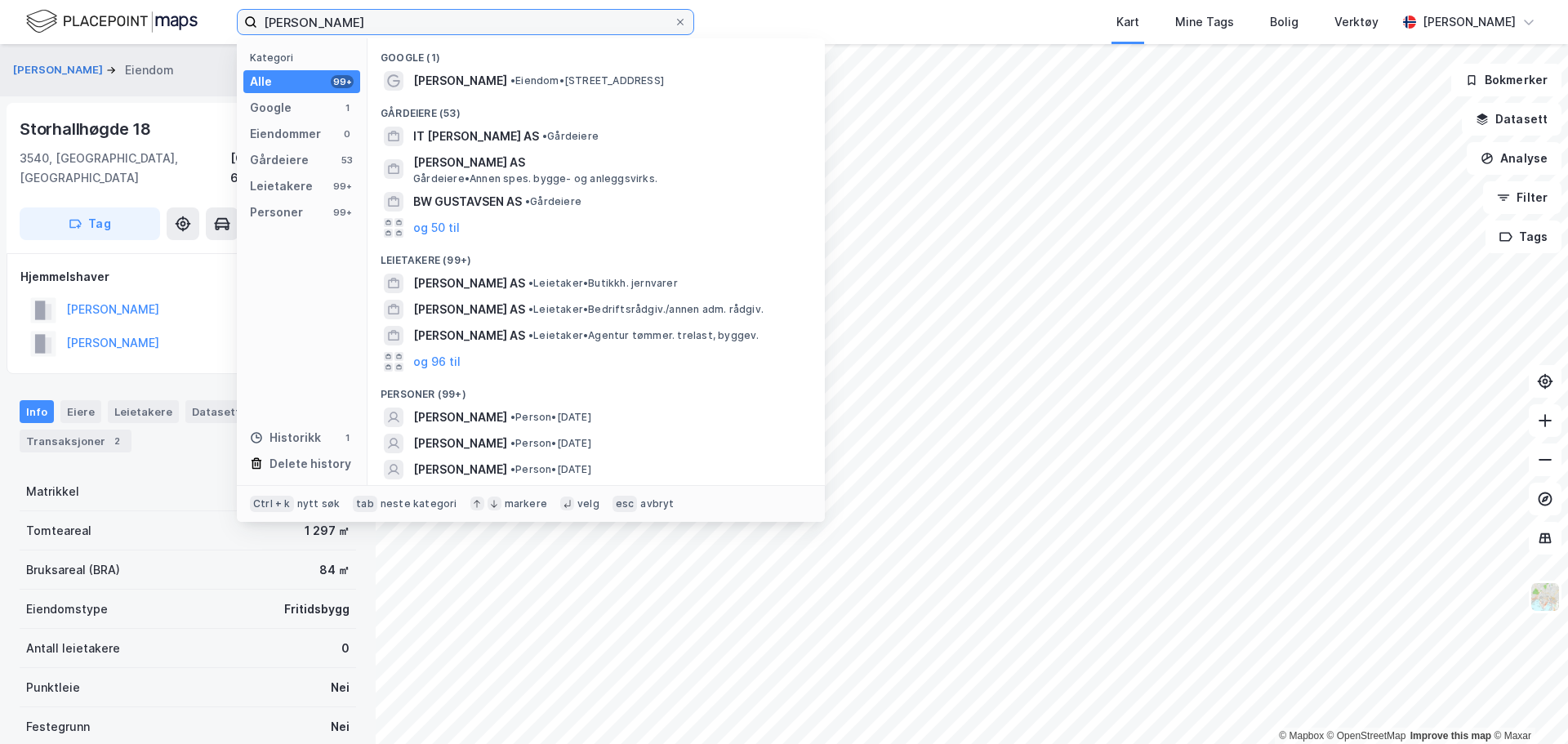
click at [424, 14] on input "andreas gustavson" at bounding box center [465, 22] width 417 height 24
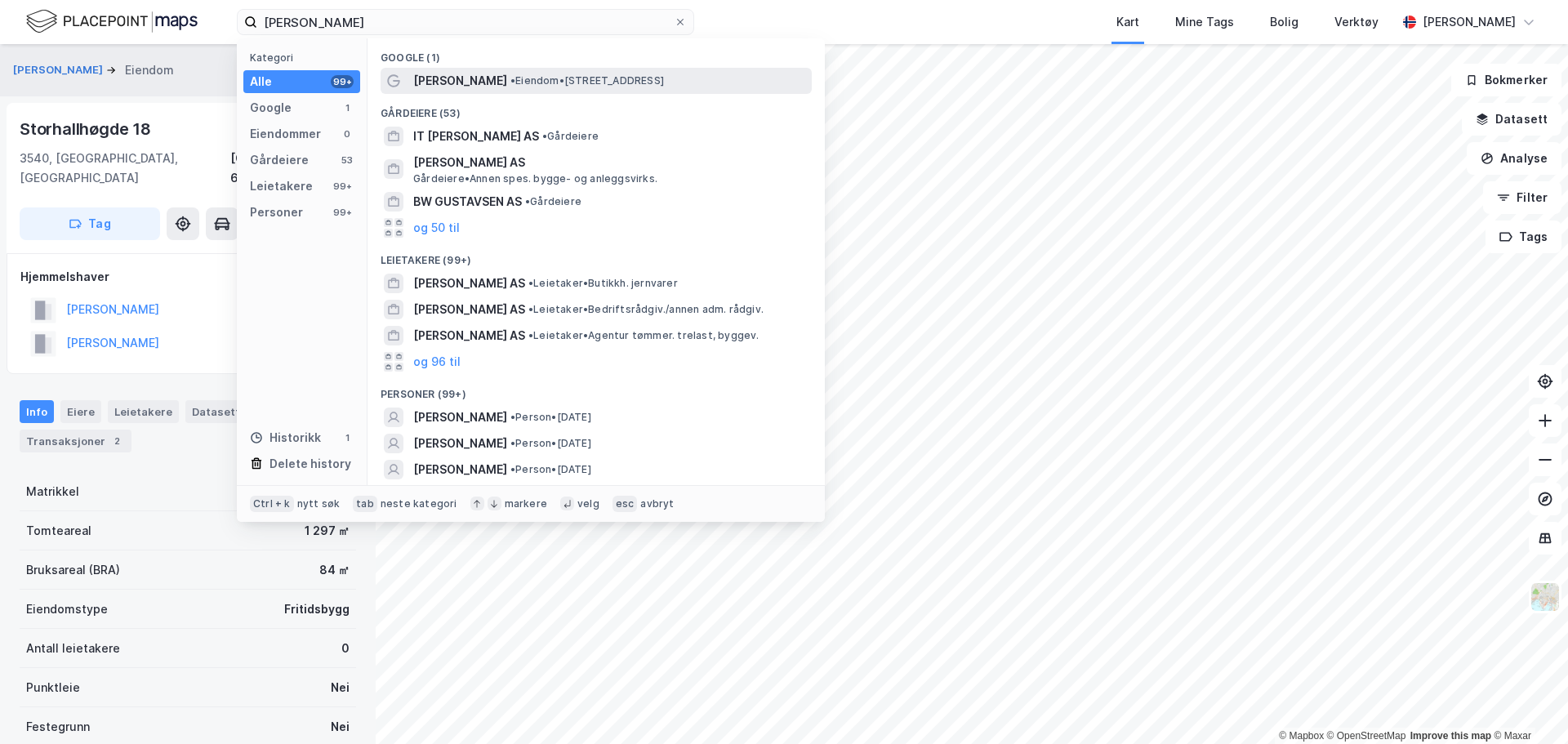
click at [480, 71] on span "Andreas Gustavsen" at bounding box center [460, 80] width 94 height 19
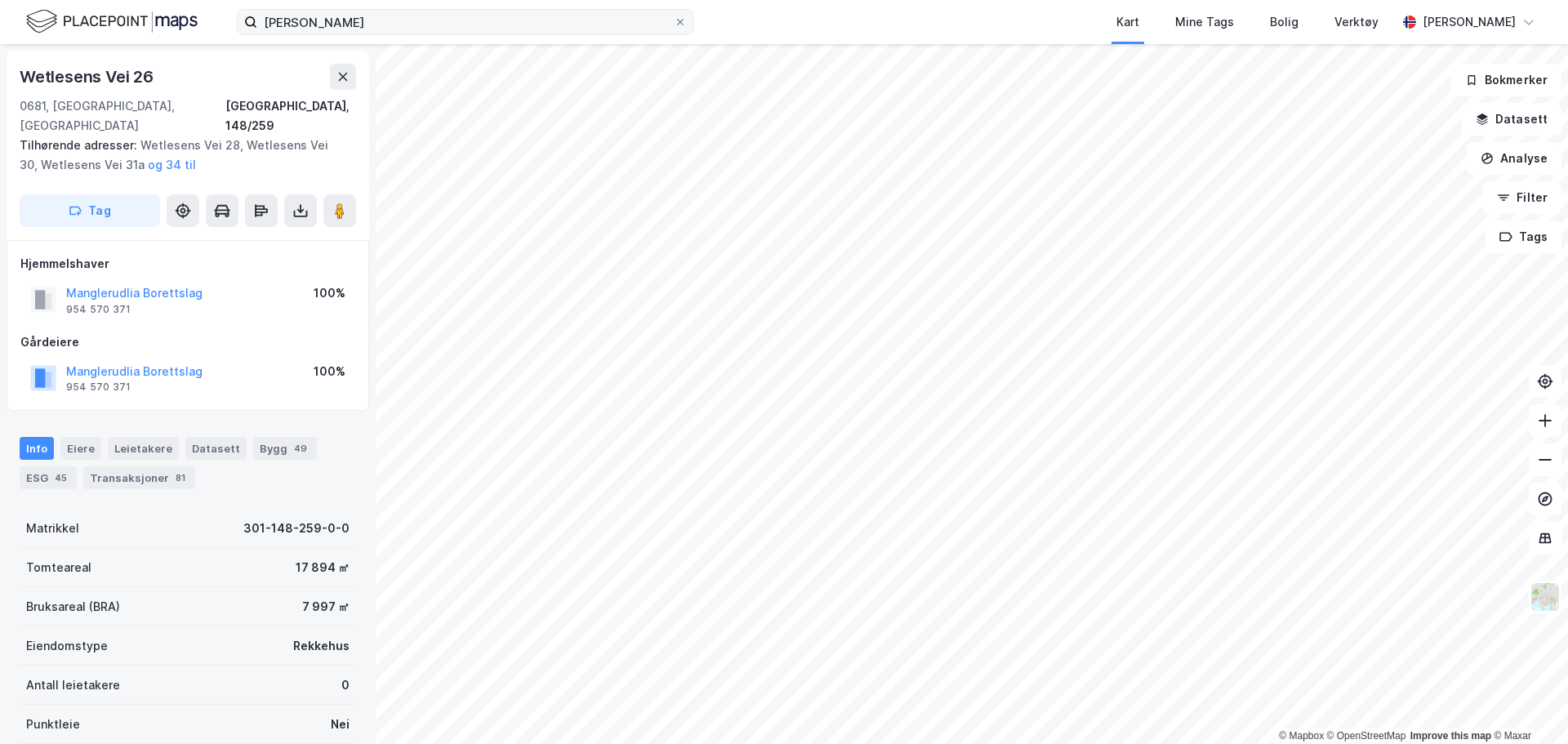
click at [674, 28] on label "andreas gustavson" at bounding box center [465, 22] width 457 height 26
click at [674, 28] on input "andreas gustavson" at bounding box center [465, 22] width 417 height 24
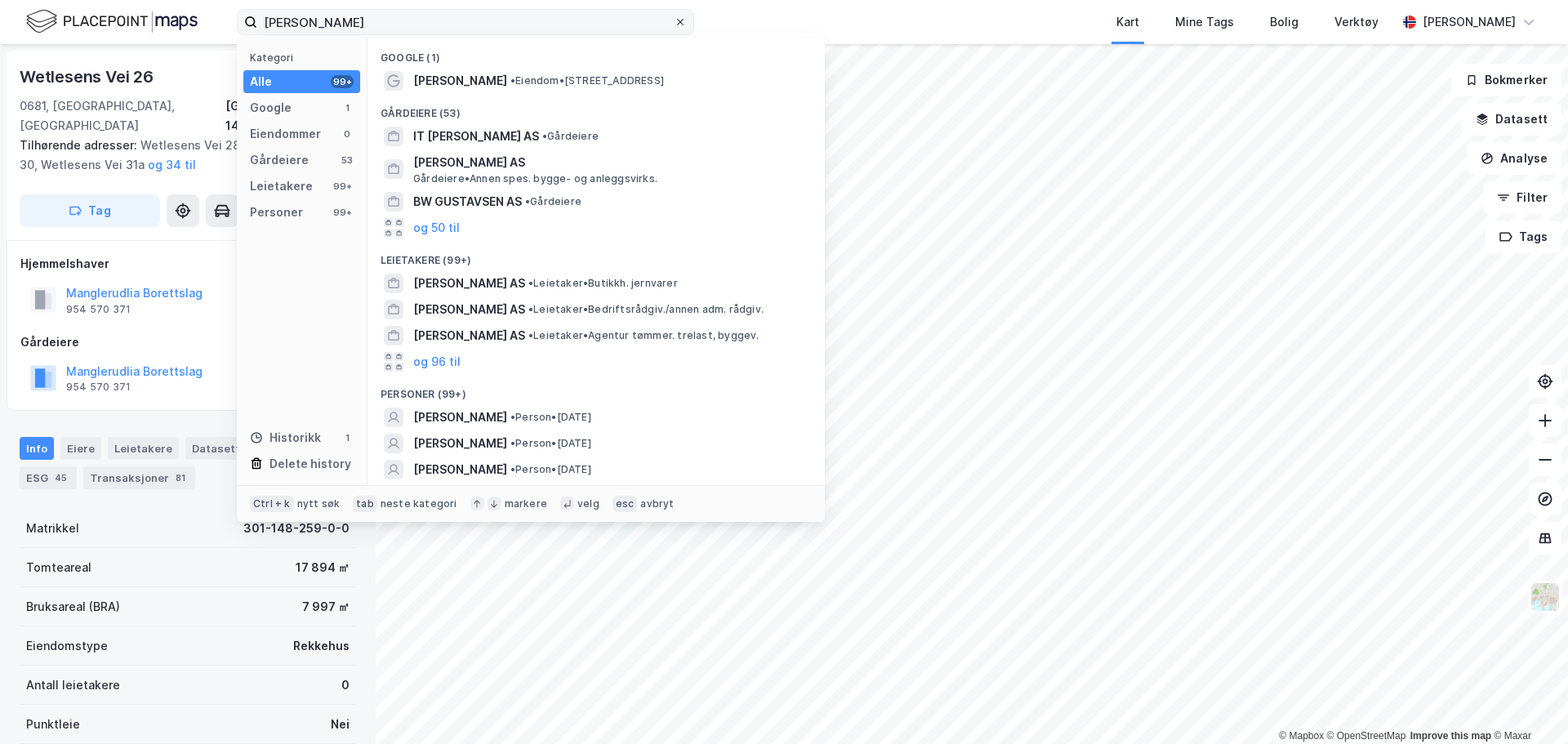
click at [676, 23] on icon at bounding box center [680, 23] width 10 height 10
click at [674, 23] on input "andreas gustavson" at bounding box center [465, 22] width 417 height 24
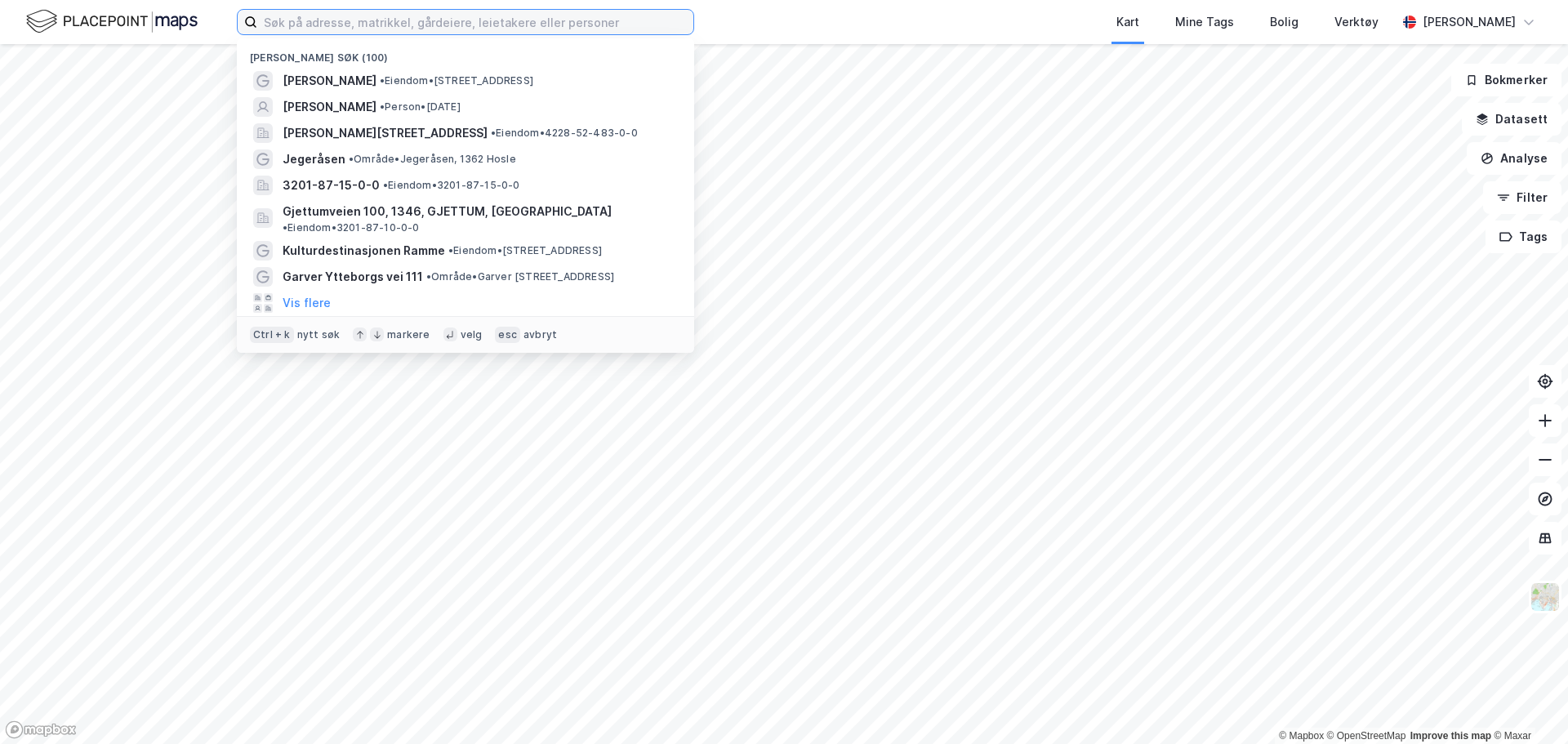
click at [434, 28] on input at bounding box center [475, 22] width 436 height 24
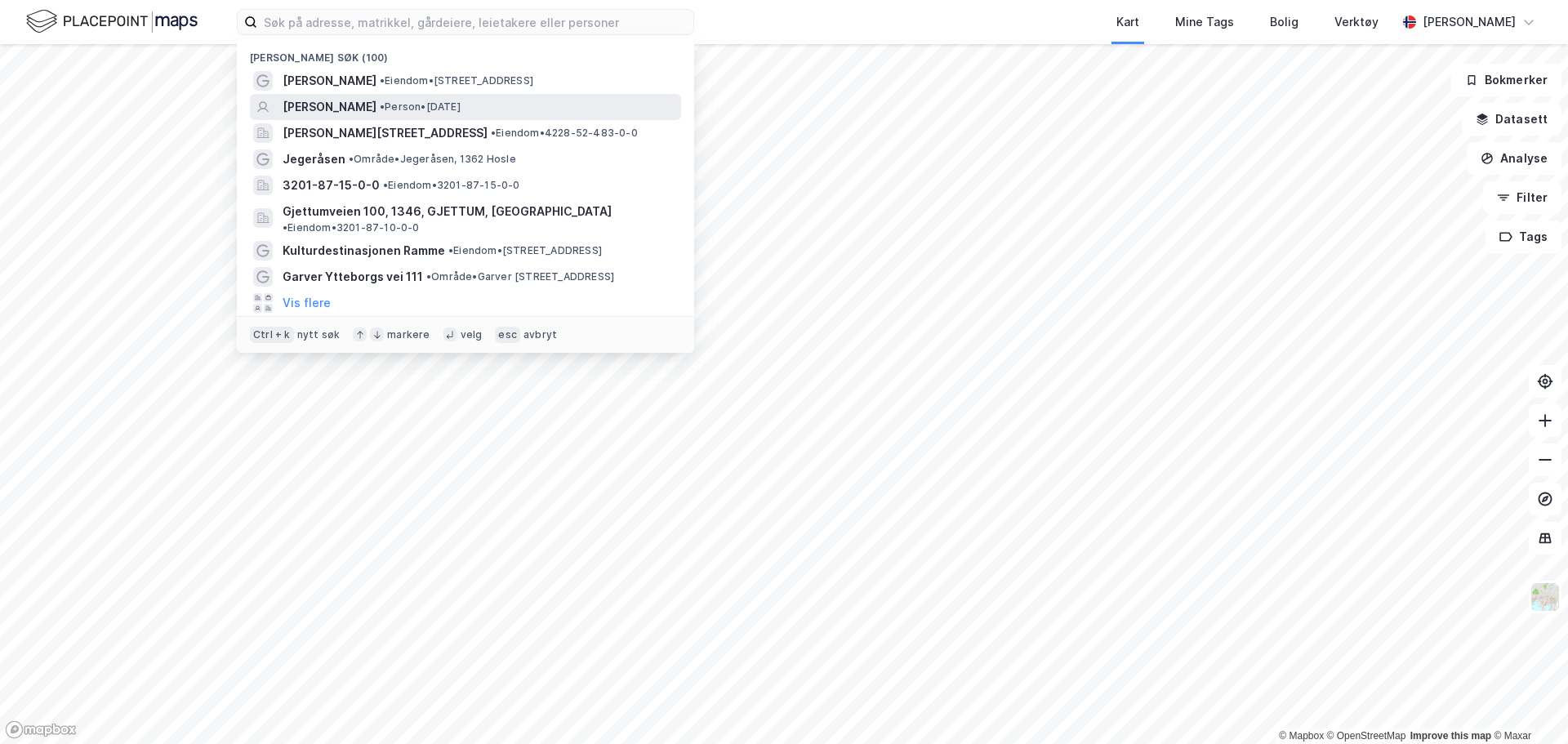
click at [377, 98] on span "ANDREAS GUSTAVSON" at bounding box center [329, 106] width 94 height 19
